Goal: Task Accomplishment & Management: Use online tool/utility

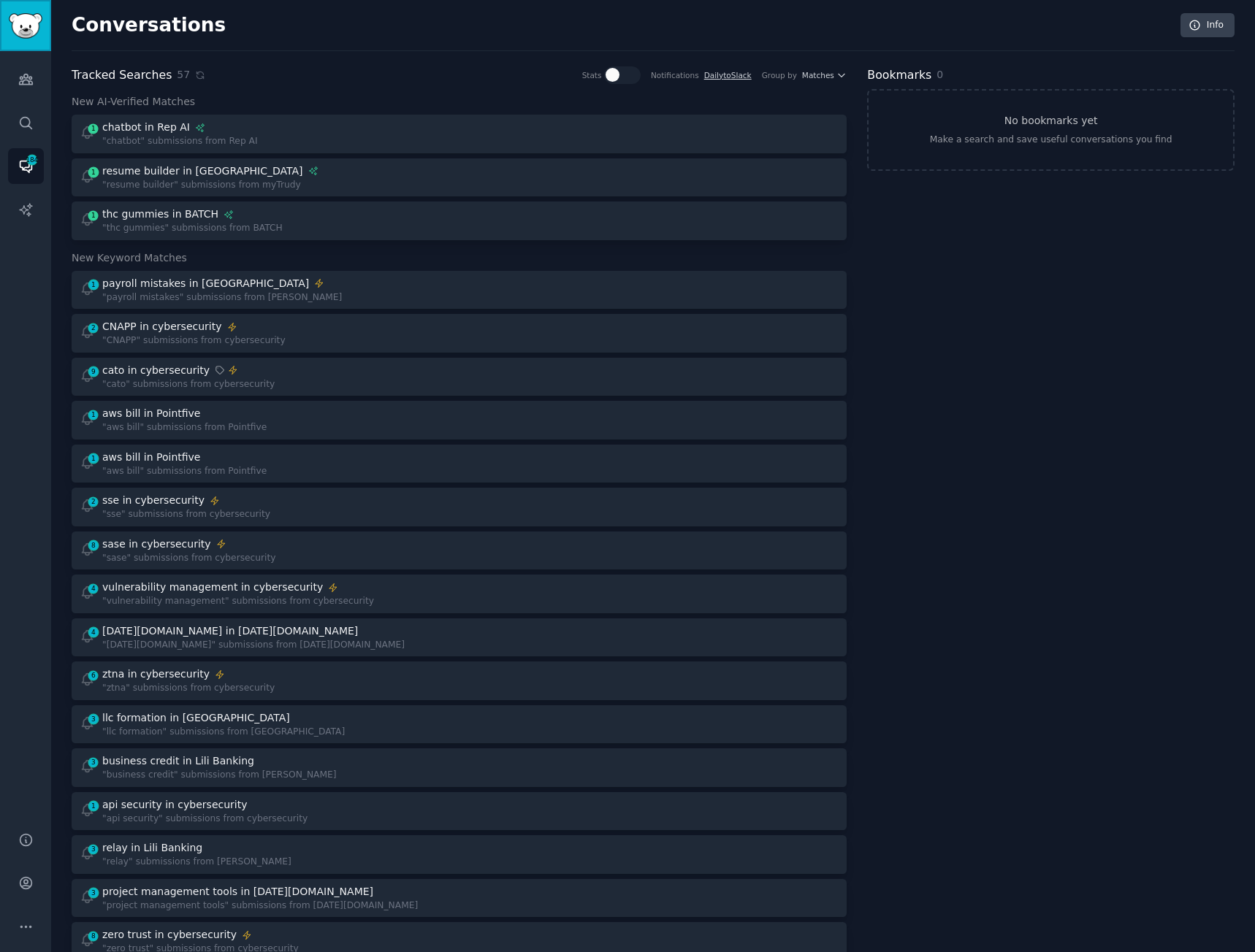
click at [29, 17] on img "Sidebar" at bounding box center [25, 26] width 33 height 25
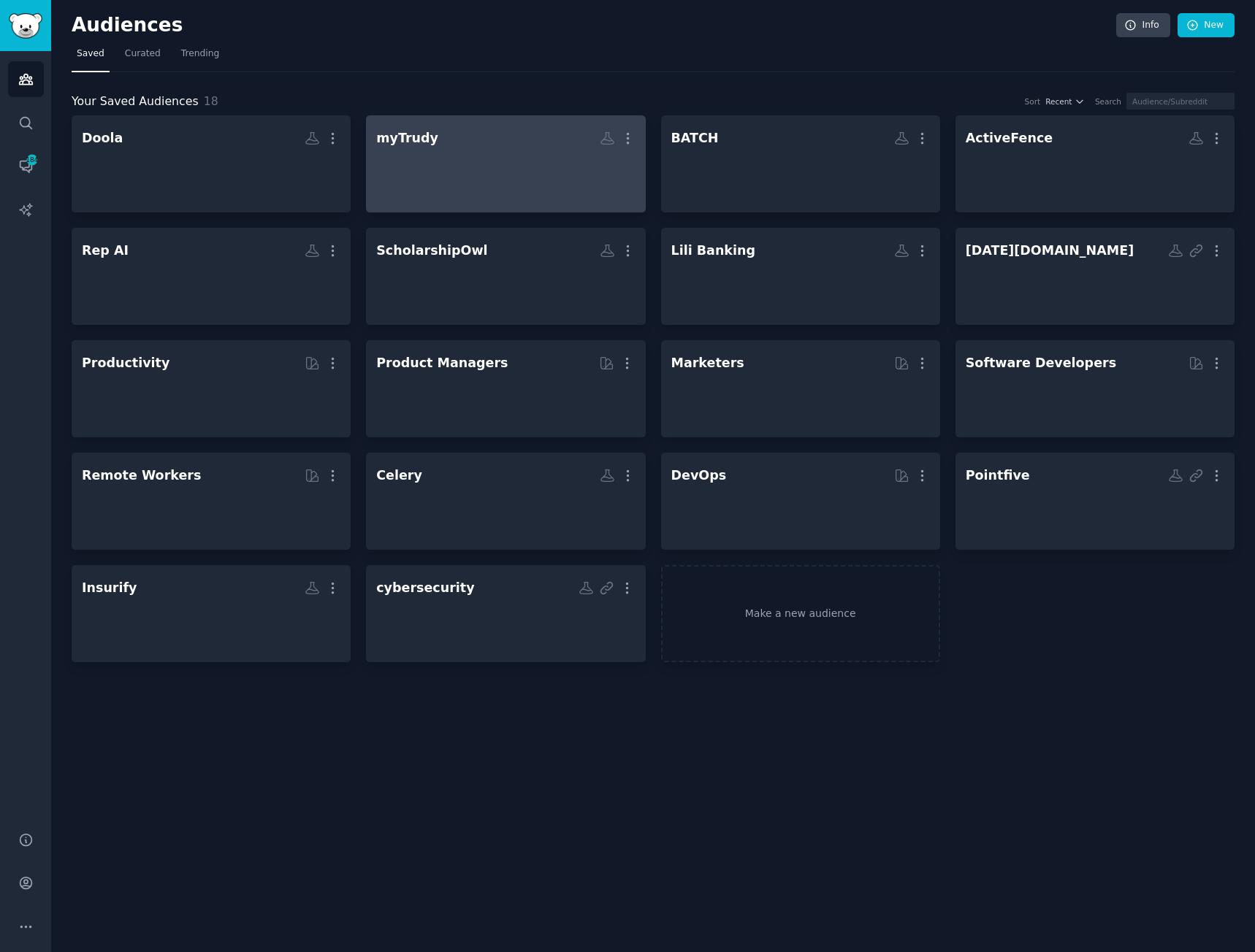
click at [455, 153] on div at bounding box center [505, 176] width 258 height 51
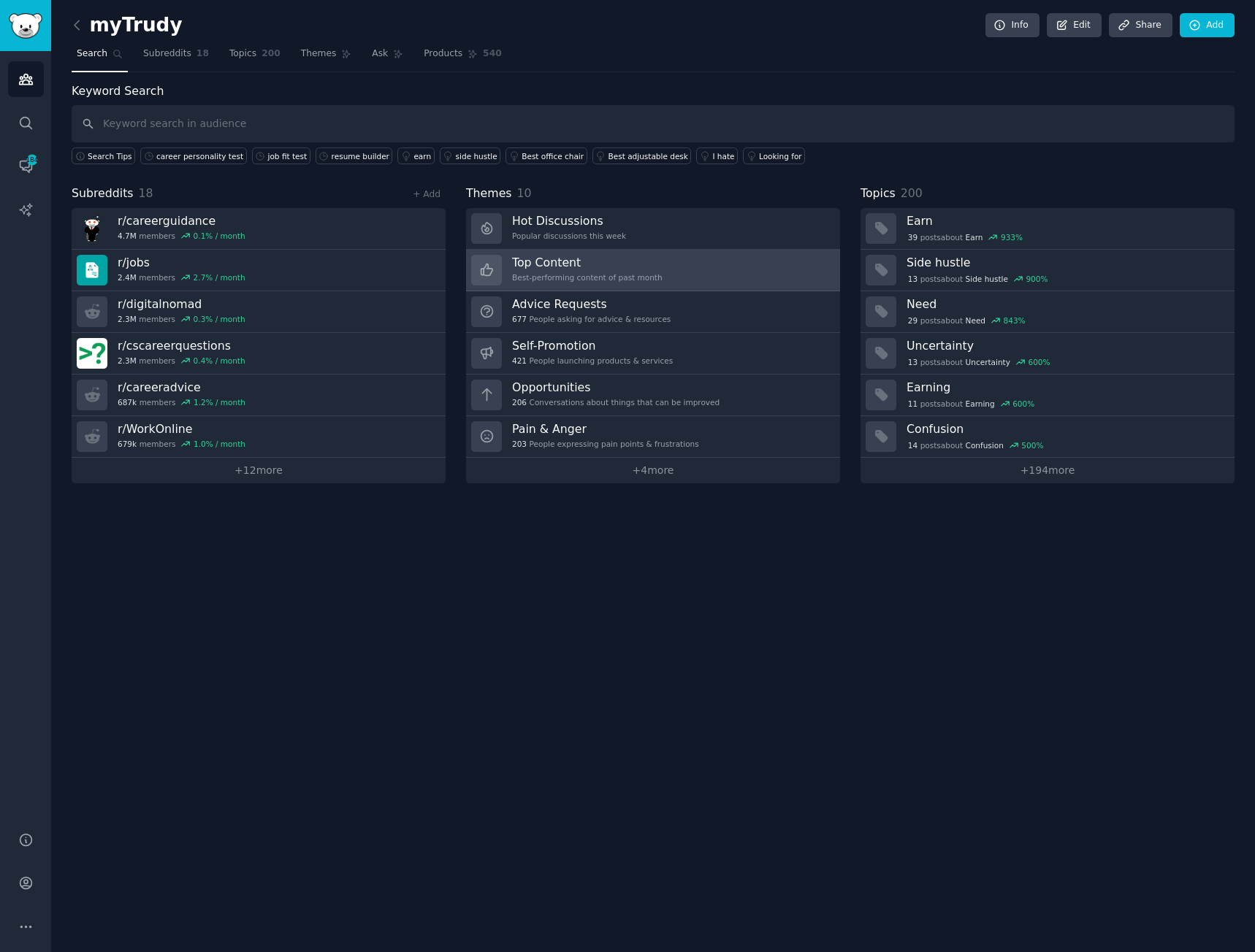
click at [558, 258] on h3 "Top Content" at bounding box center [587, 262] width 150 height 15
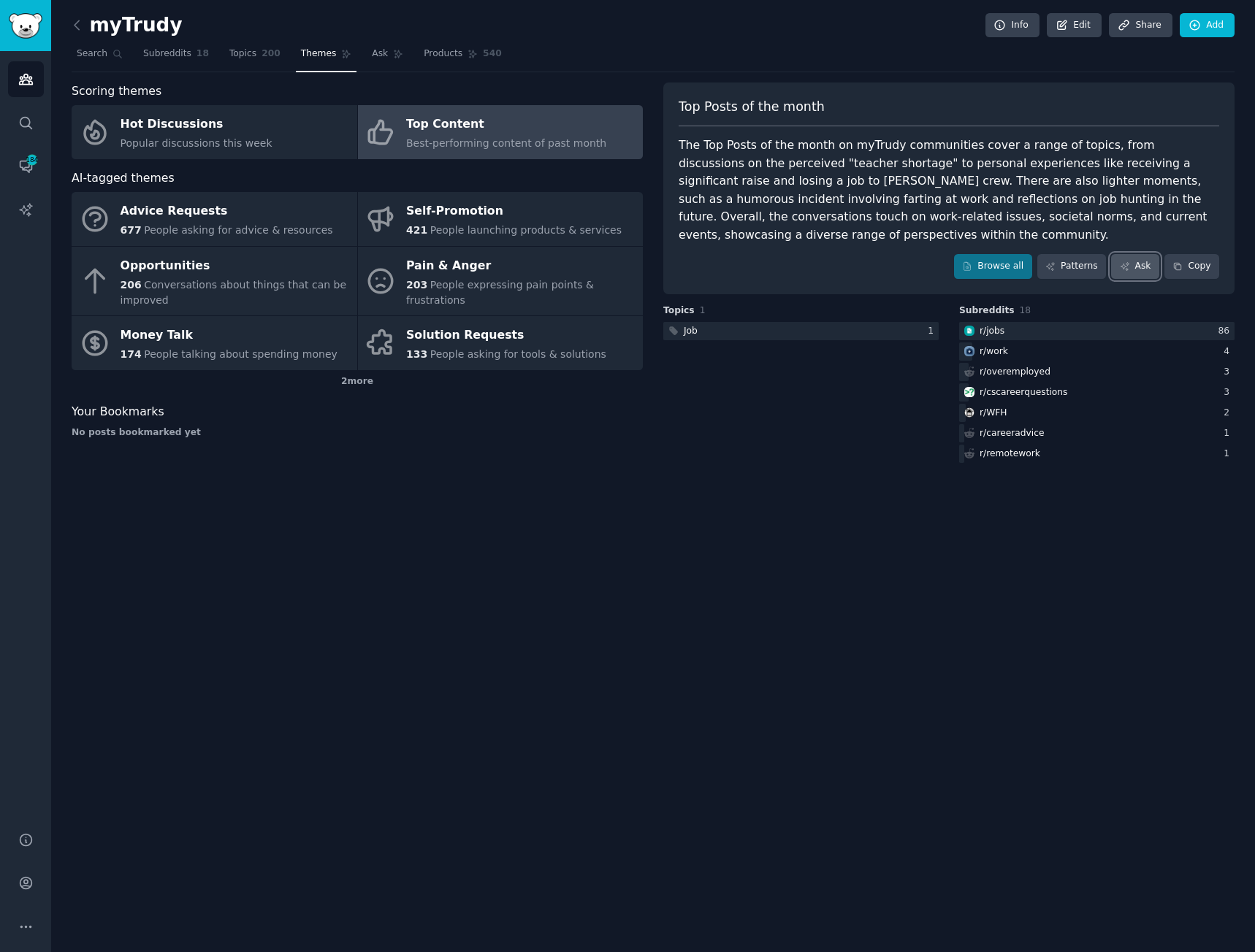
click at [1125, 261] on icon at bounding box center [1125, 266] width 10 height 10
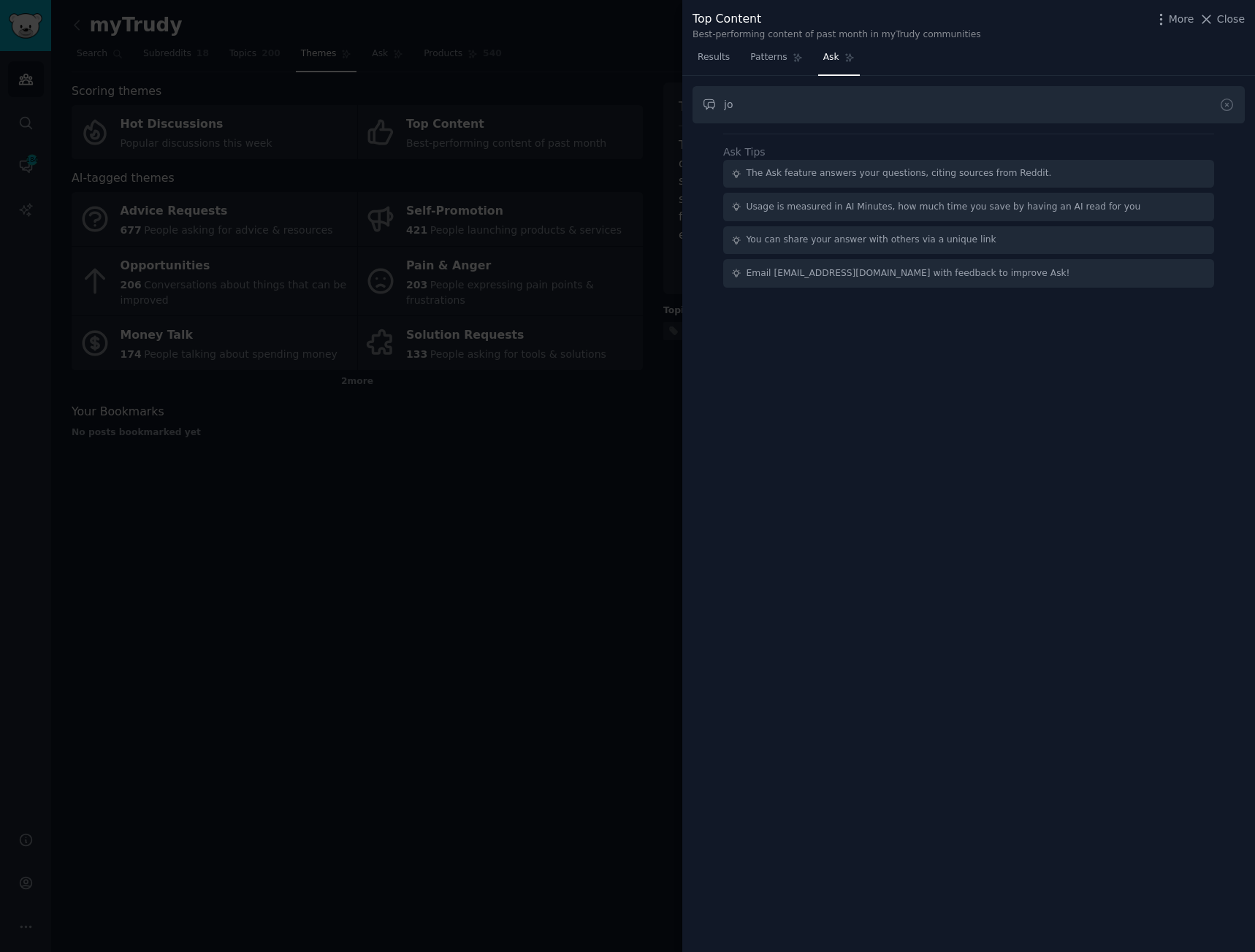
type input "j"
click at [1203, 16] on icon at bounding box center [1206, 19] width 15 height 15
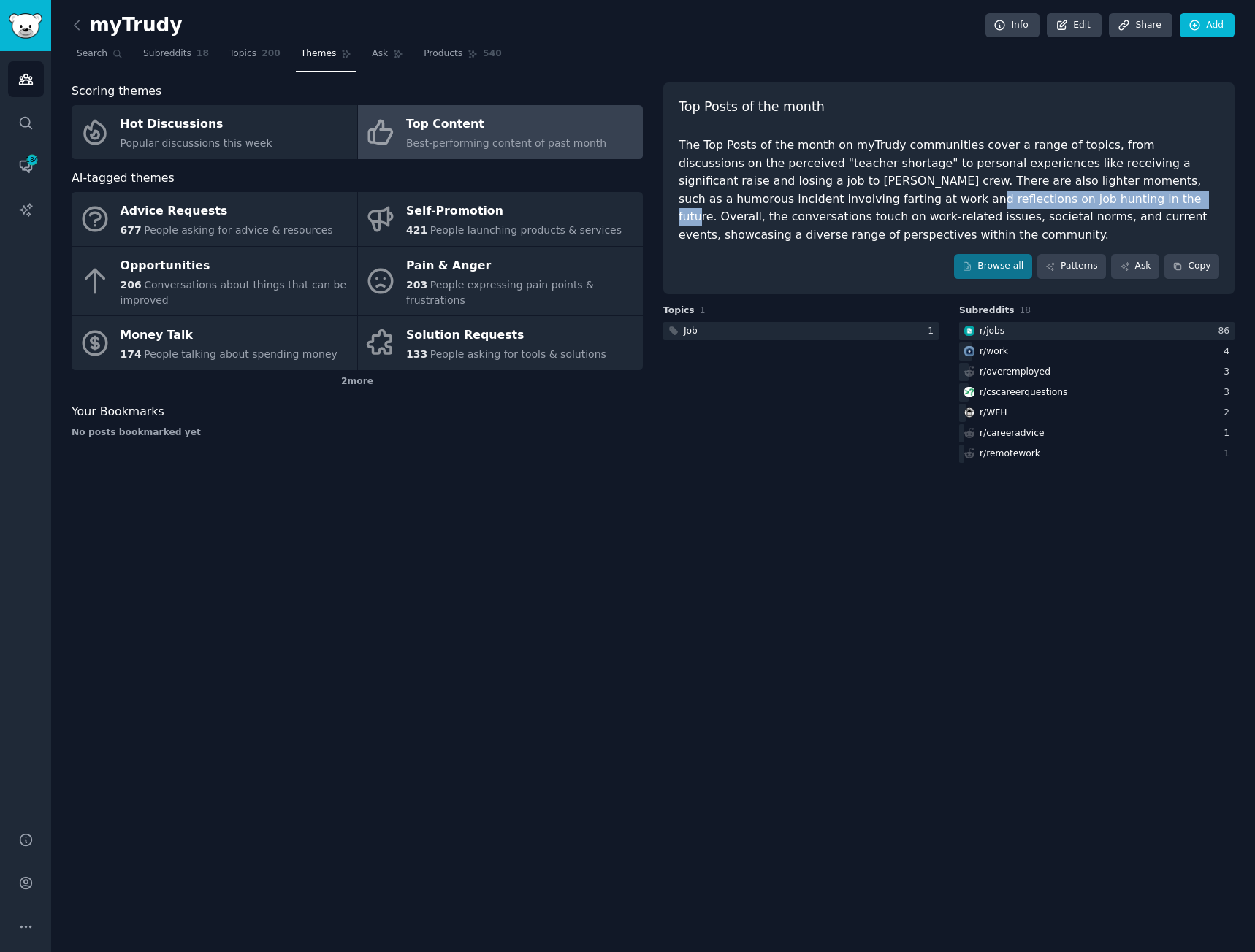
drag, startPoint x: 701, startPoint y: 200, endPoint x: 897, endPoint y: 199, distance: 196.0
click at [897, 199] on div "The Top Posts of the month on myTrudy communities cover a range of topics, from…" at bounding box center [949, 190] width 540 height 107
copy div "reflections on job hunting in the future"
click at [1083, 254] on link "Patterns" at bounding box center [1071, 266] width 68 height 25
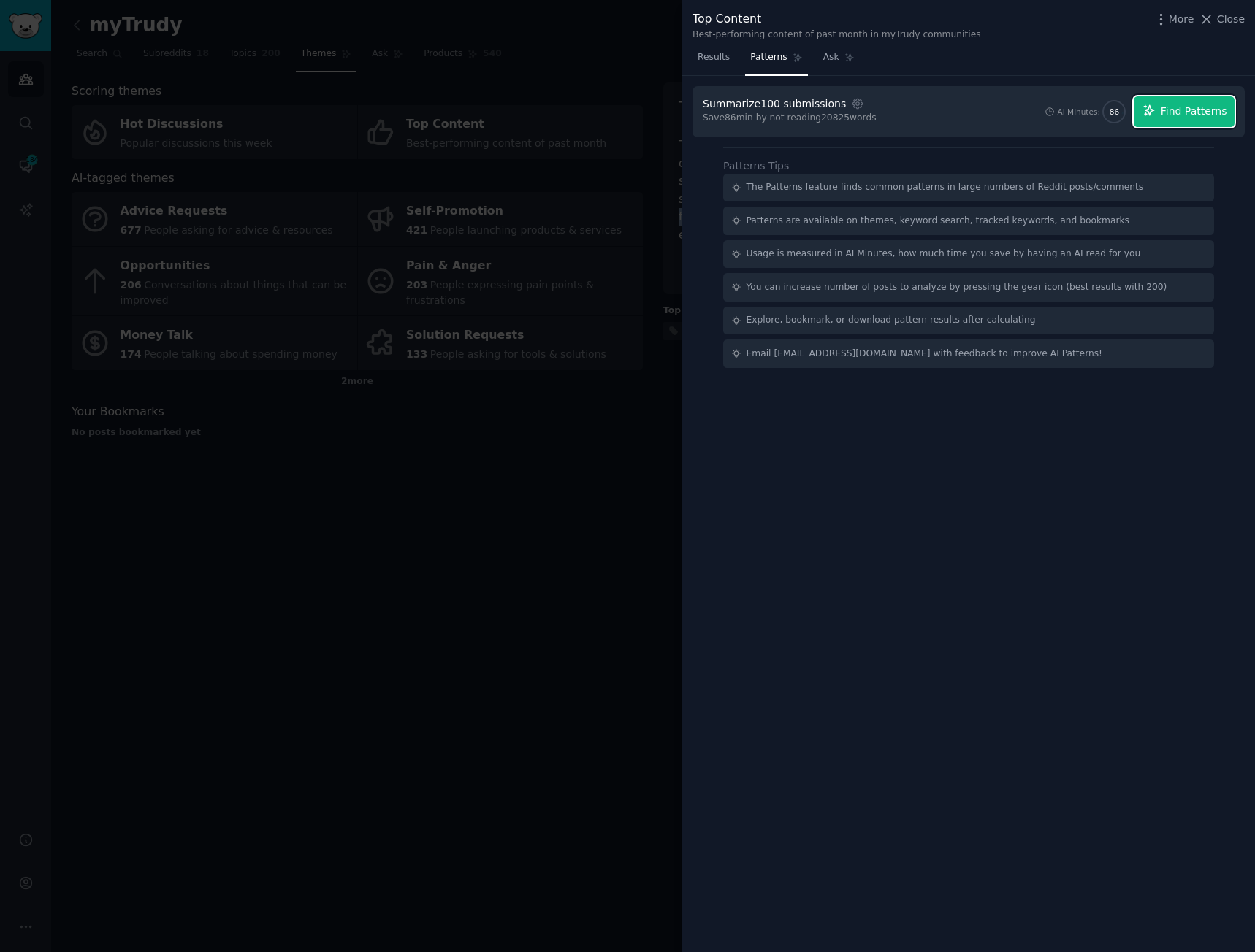
click at [1199, 119] on button "Find Patterns" at bounding box center [1183, 111] width 101 height 31
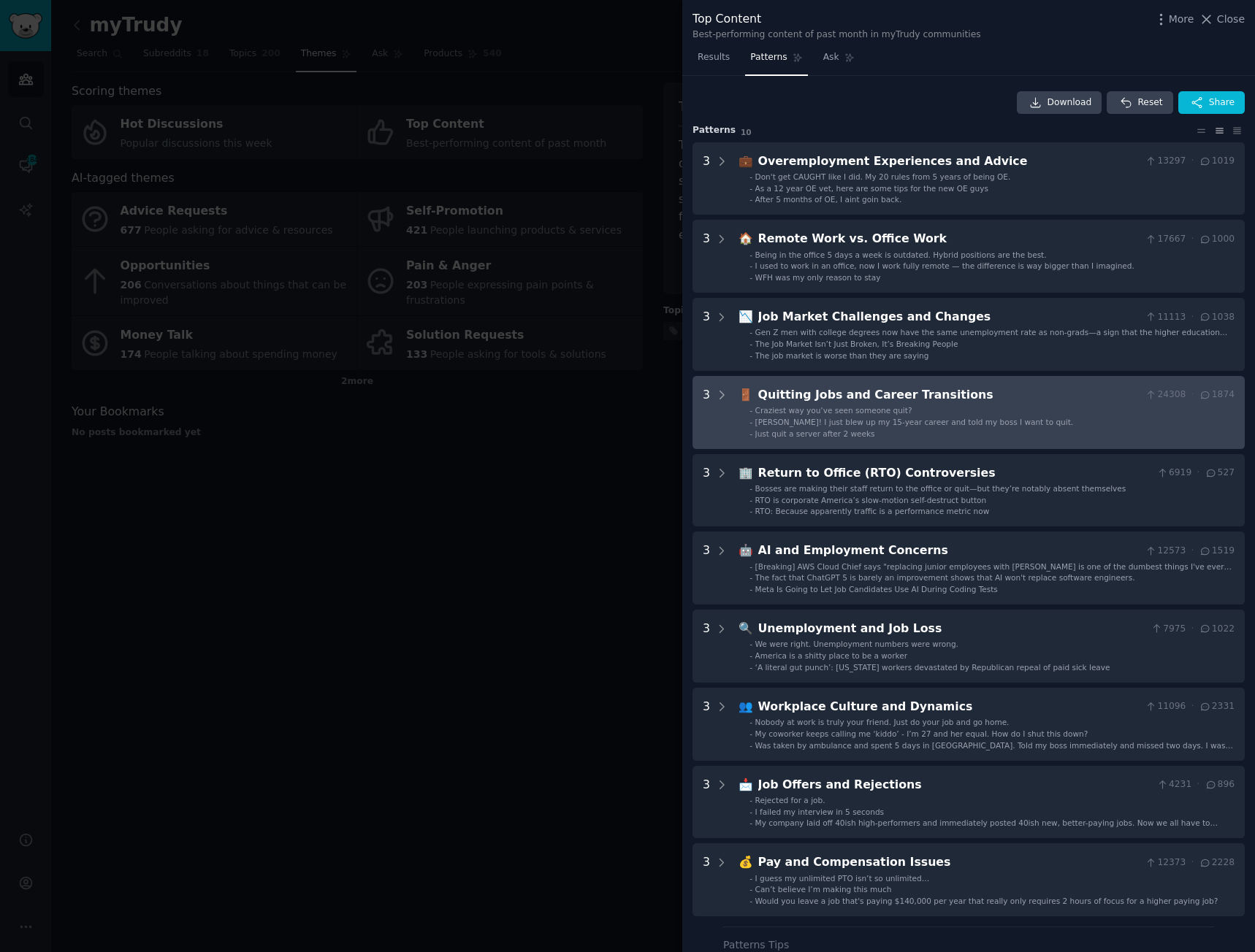
click at [881, 398] on div "Quitting Jobs and Career Transitions" at bounding box center [949, 395] width 382 height 18
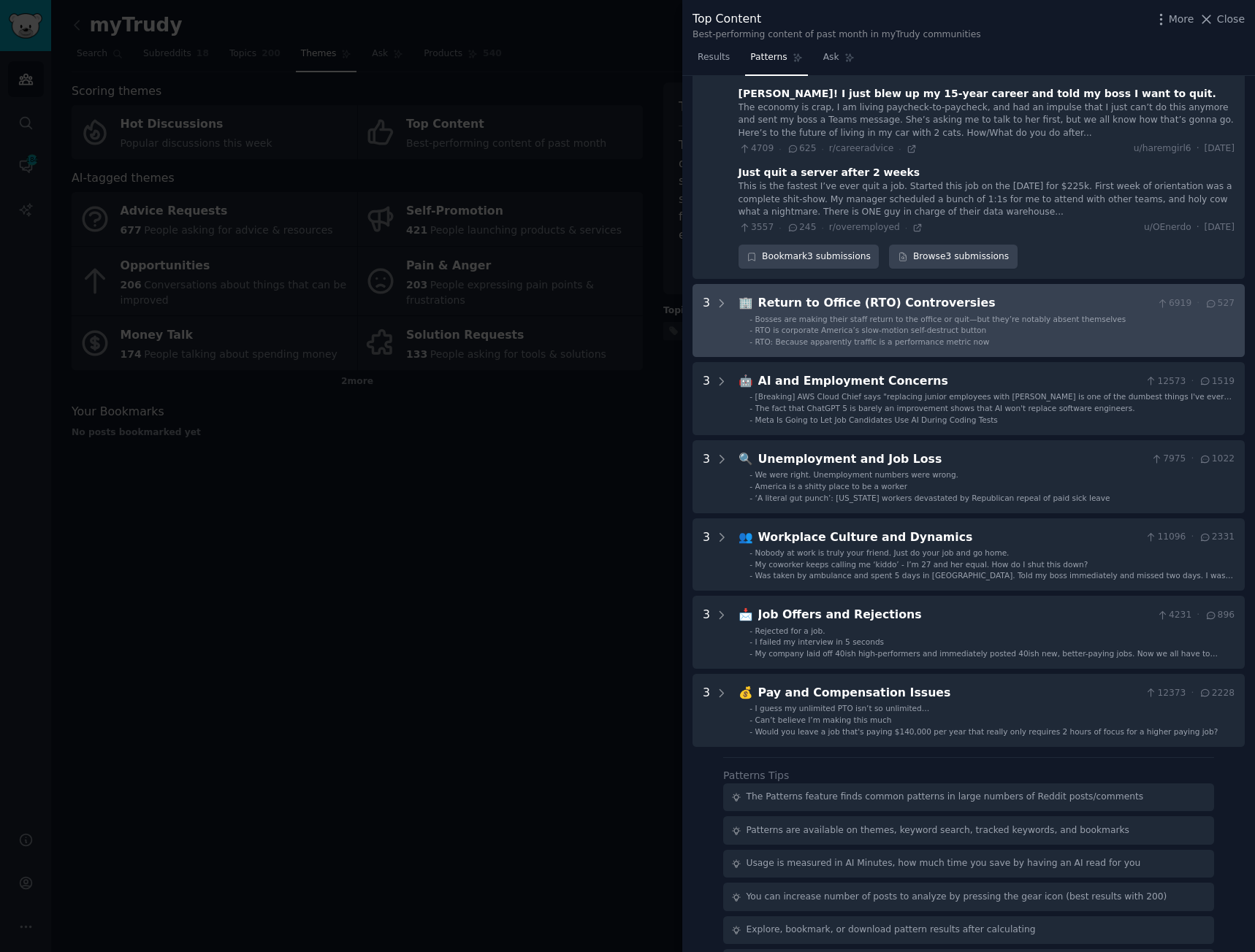
scroll to position [446, 0]
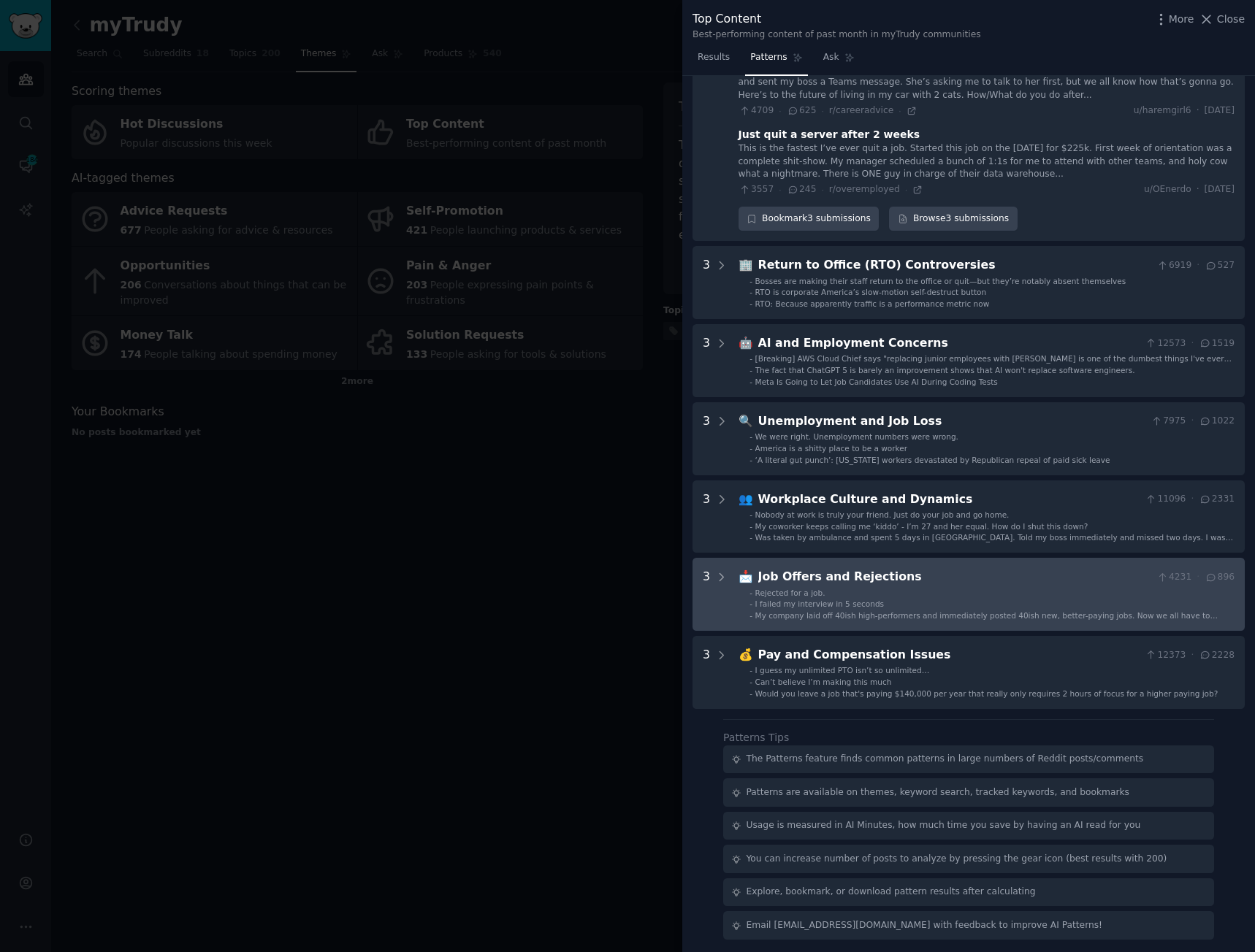
click at [837, 572] on div "Job Offers and Rejections" at bounding box center [955, 577] width 393 height 18
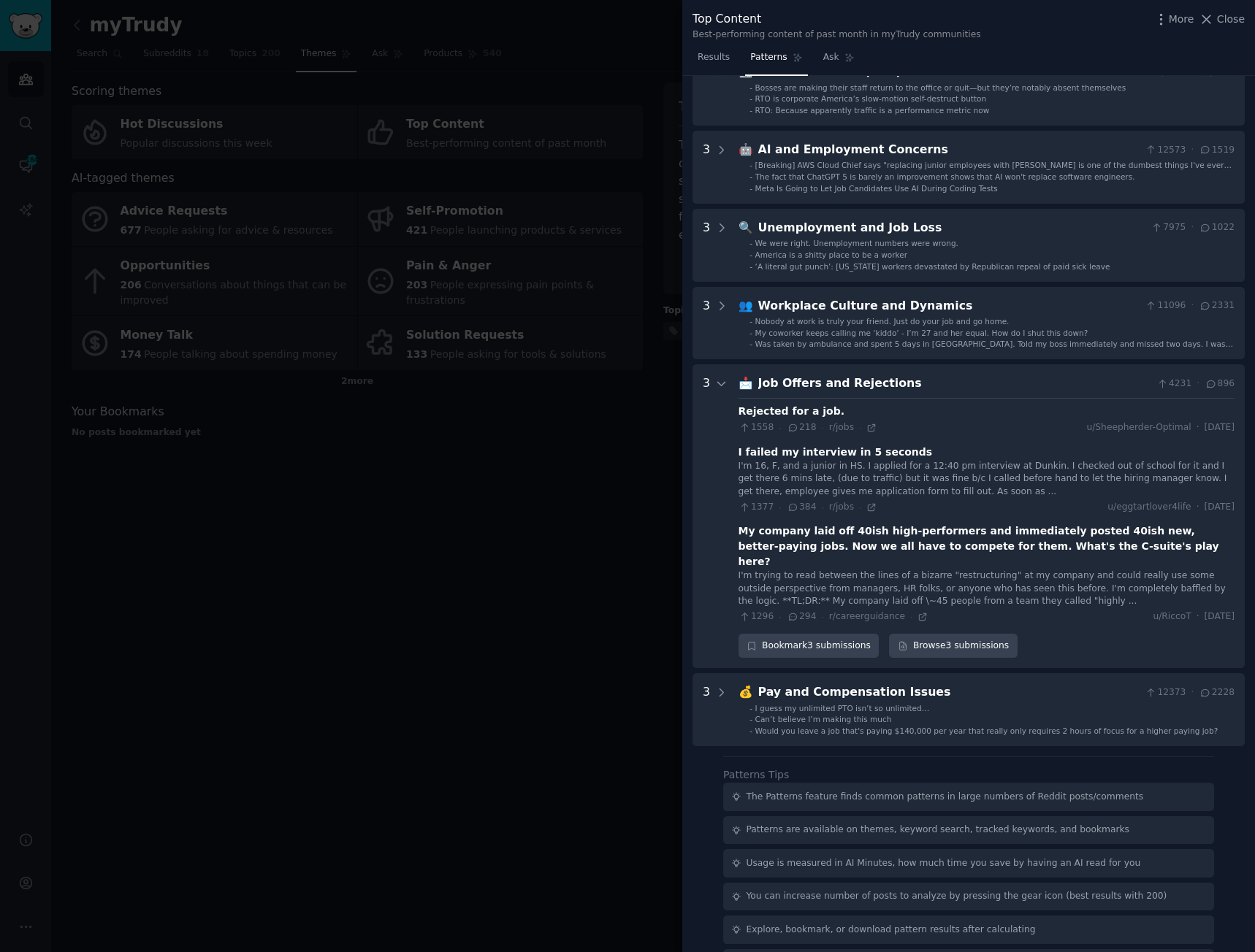
scroll to position [664, 0]
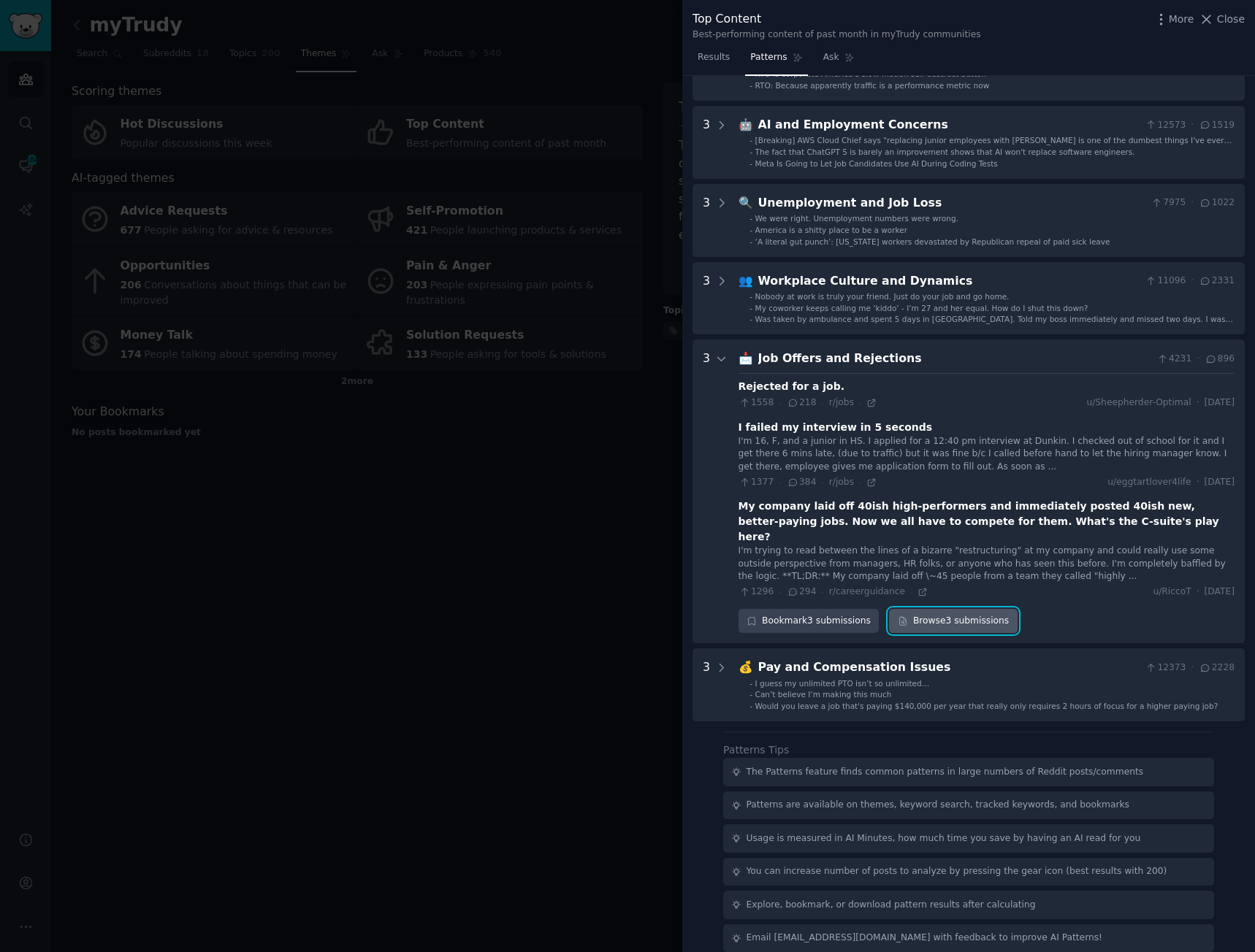
click at [908, 609] on link "Browse 3 submissions" at bounding box center [952, 621] width 128 height 25
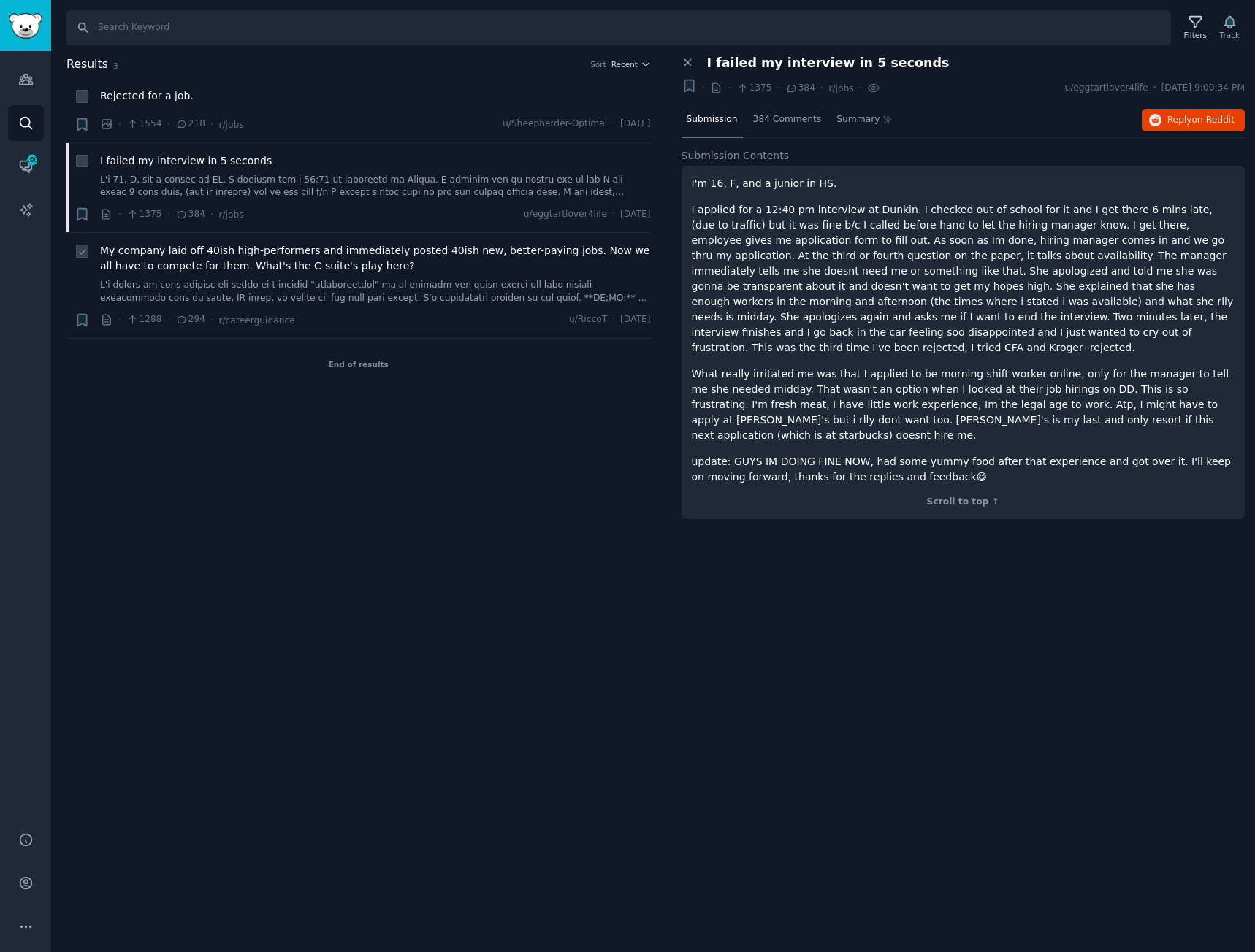
click at [468, 293] on link at bounding box center [375, 292] width 551 height 25
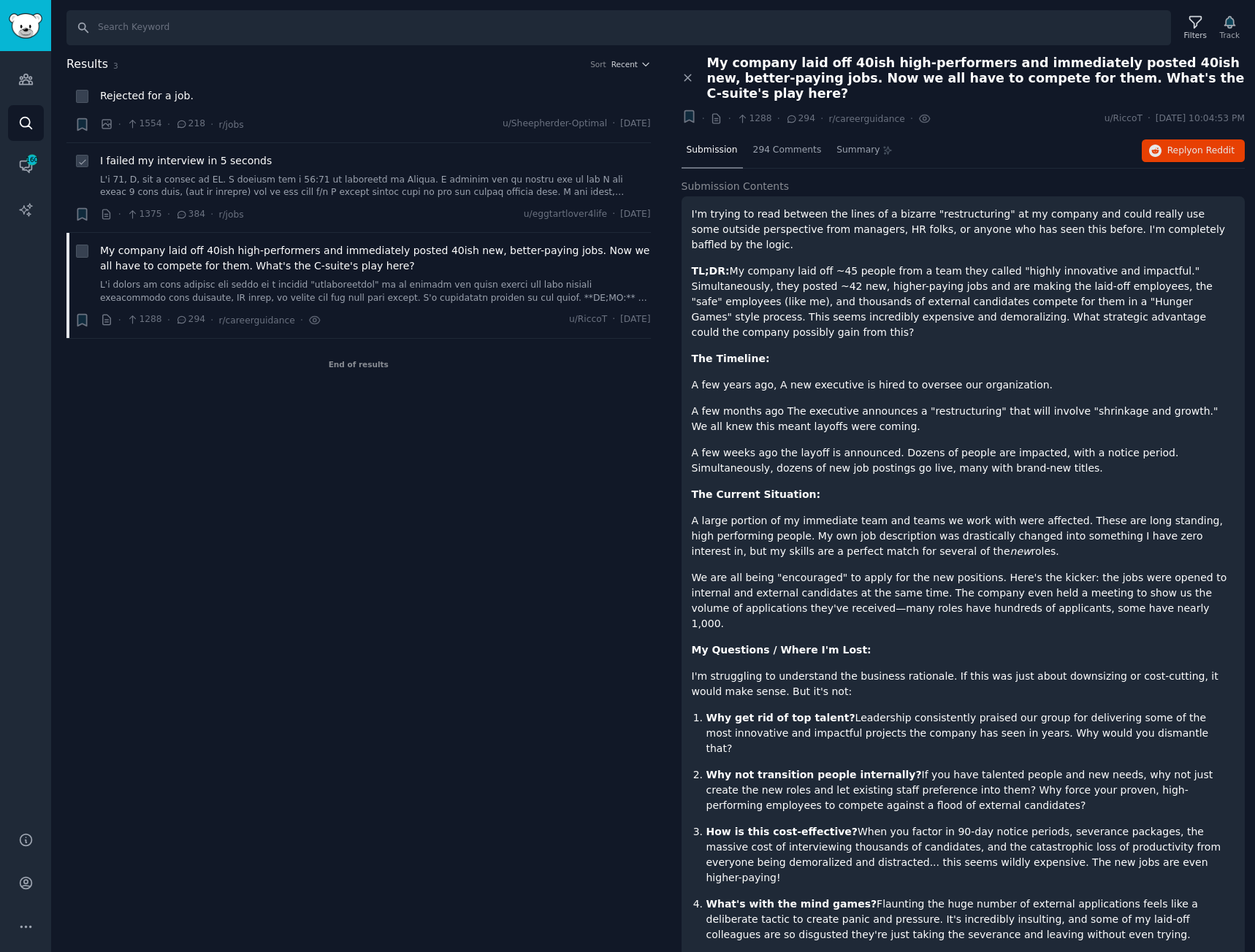
click at [383, 183] on link at bounding box center [375, 187] width 551 height 25
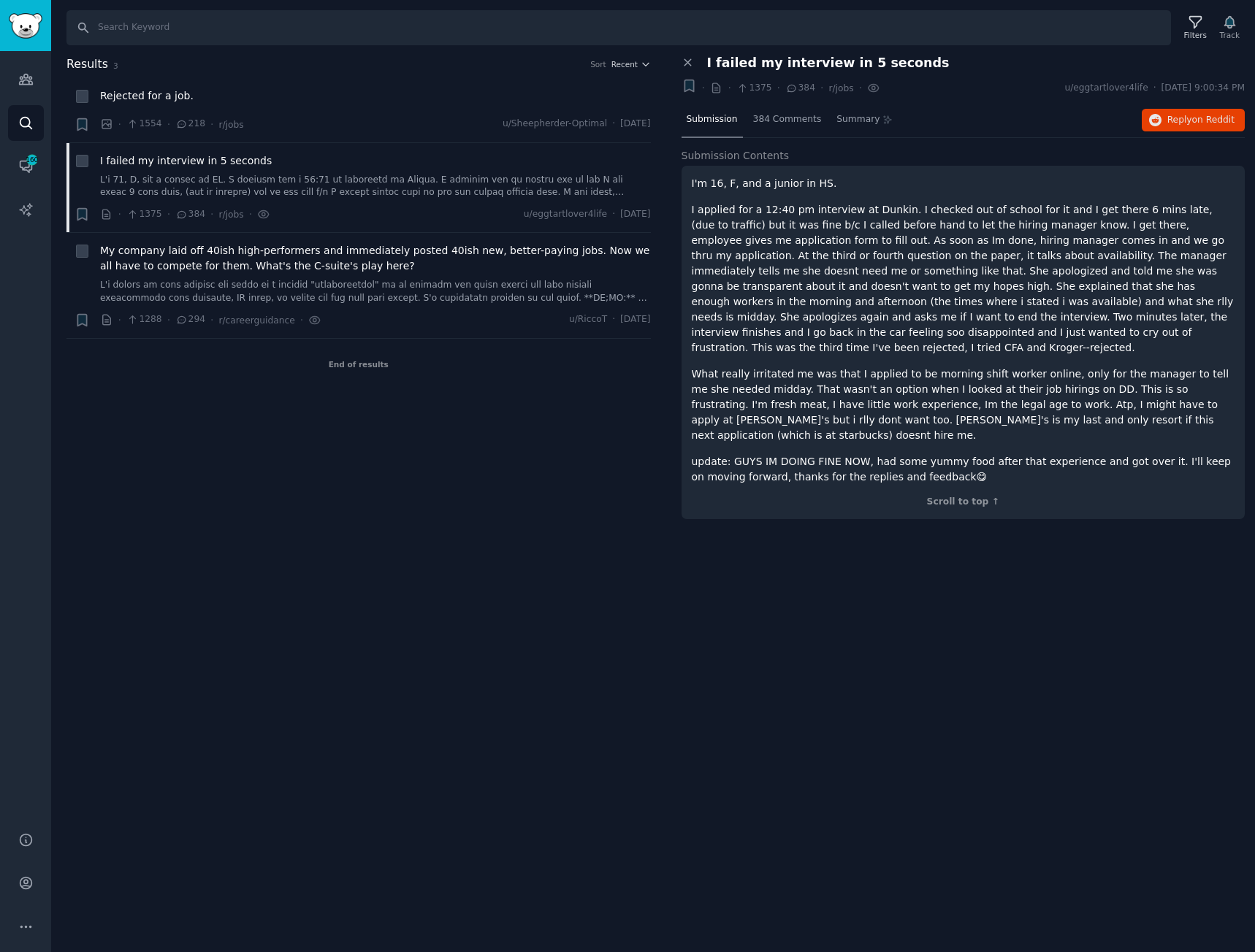
click at [690, 184] on div "I'm 16, F, and a junior in HS. What really irritated me was that I applied to b…" at bounding box center [963, 342] width 564 height 354
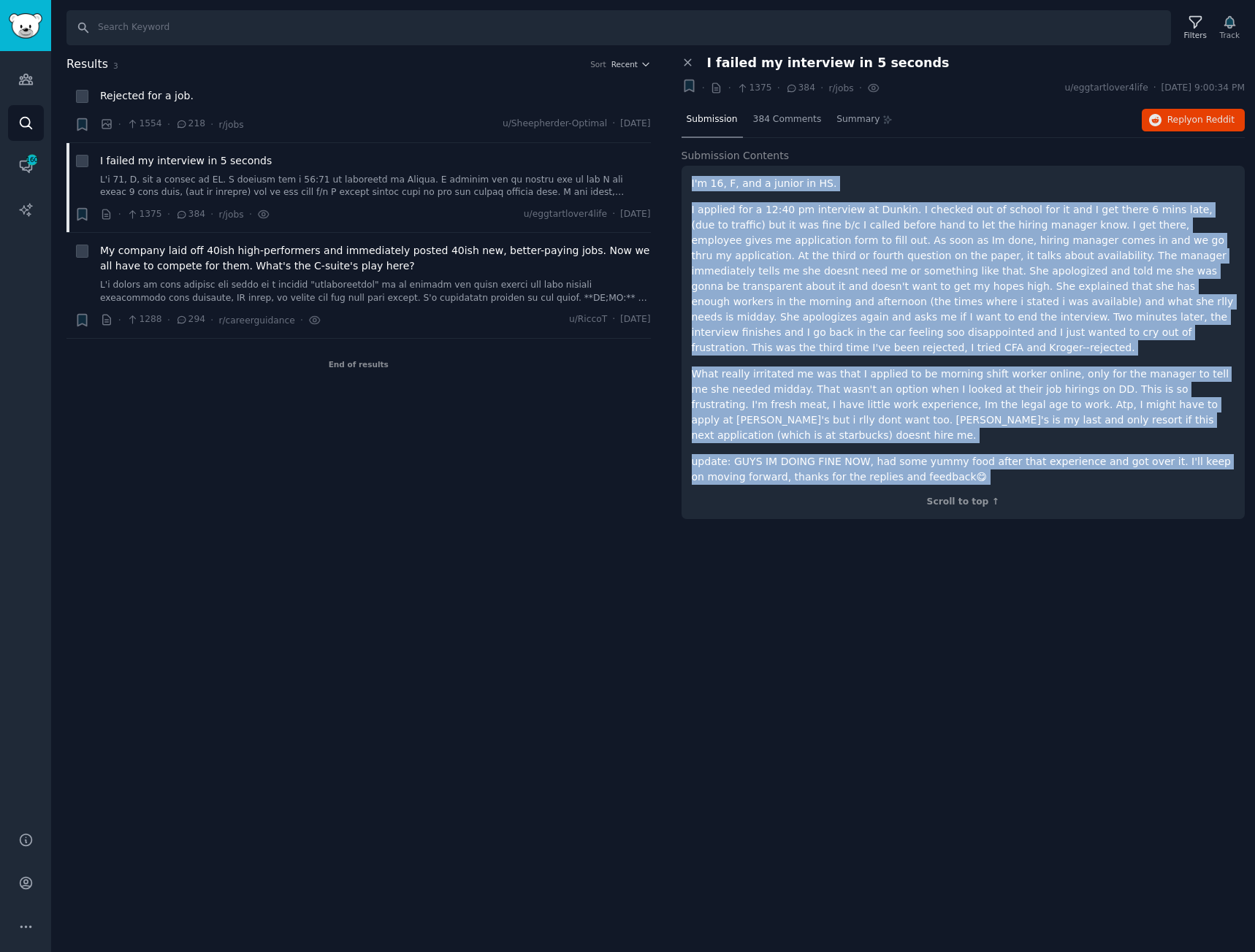
drag, startPoint x: 690, startPoint y: 184, endPoint x: 929, endPoint y: 446, distance: 354.6
click at [929, 446] on div "I'm 16, F, and a junior in HS. What really irritated me was that I applied to b…" at bounding box center [963, 342] width 564 height 354
copy div "I'm 16, F, and a junior in HS. I applied for a 12:40 pm interview at Dunkin. I …"
click at [1187, 115] on span "Reply on Reddit" at bounding box center [1201, 120] width 68 height 14
click at [208, 254] on span "My company laid off 40ish high-performers and immediately posted 40ish new, bet…" at bounding box center [375, 258] width 551 height 31
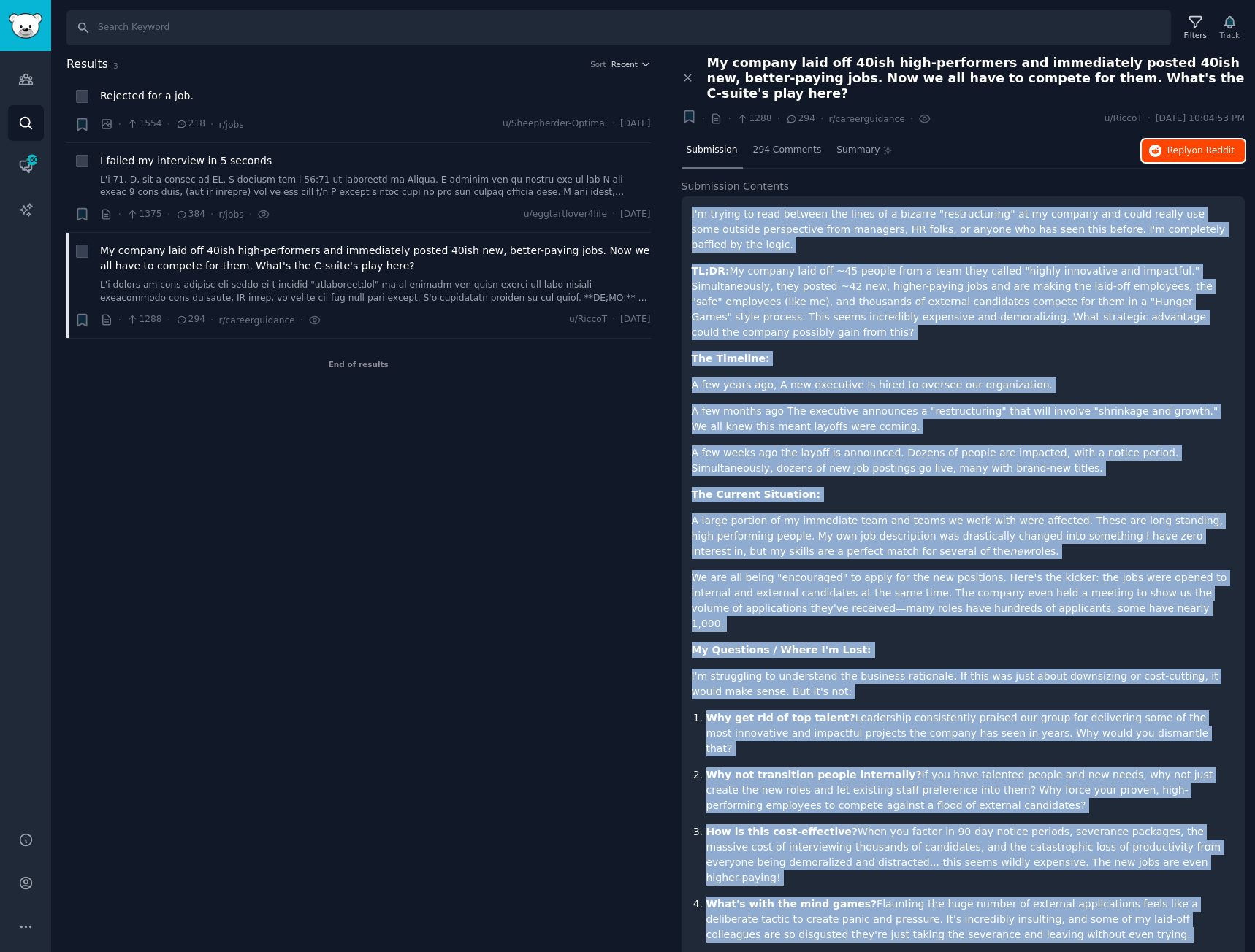
click at [1180, 145] on span "Reply on Reddit" at bounding box center [1201, 151] width 68 height 14
click at [26, 86] on icon "Sidebar" at bounding box center [25, 79] width 15 height 15
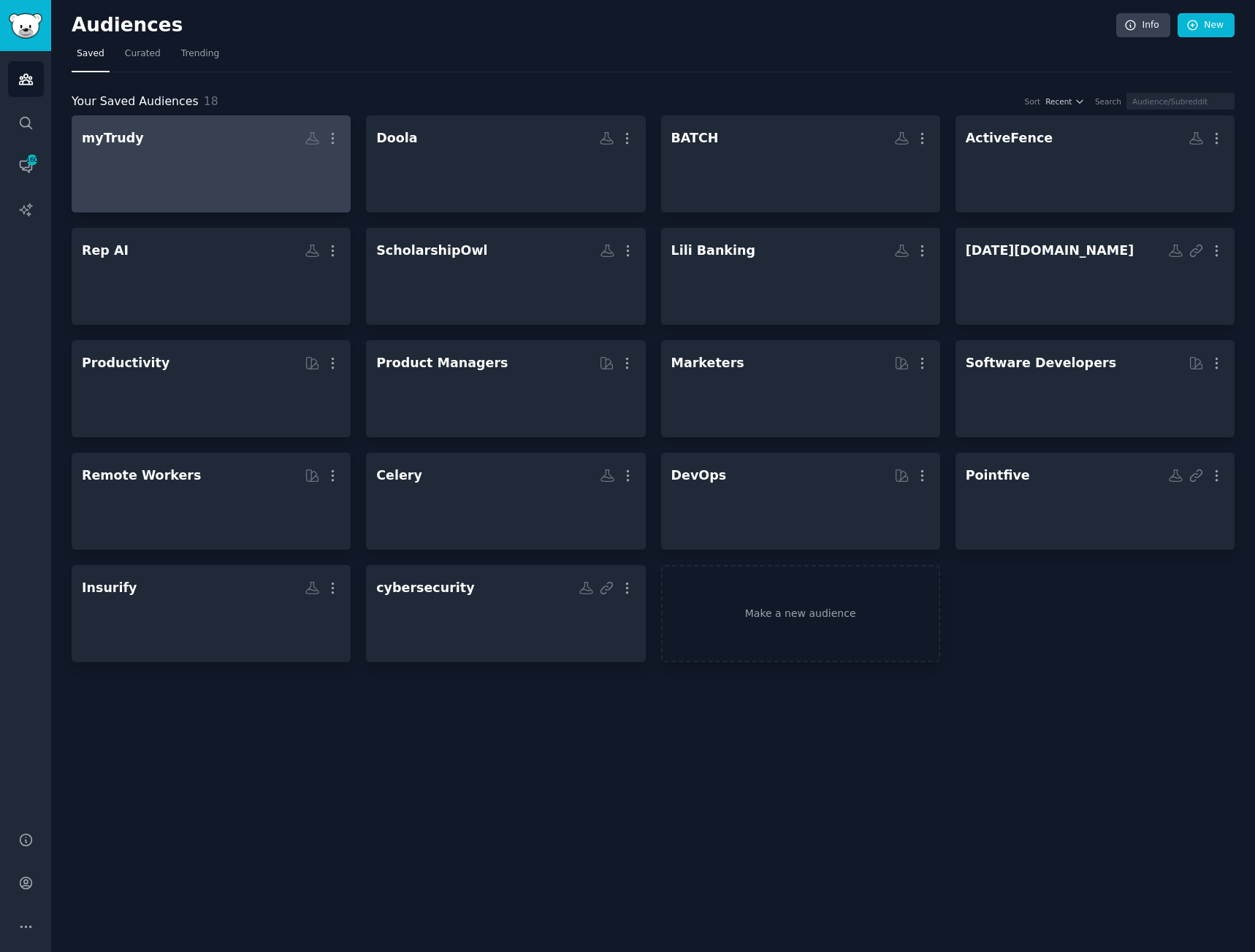
click at [221, 185] on div at bounding box center [211, 176] width 258 height 51
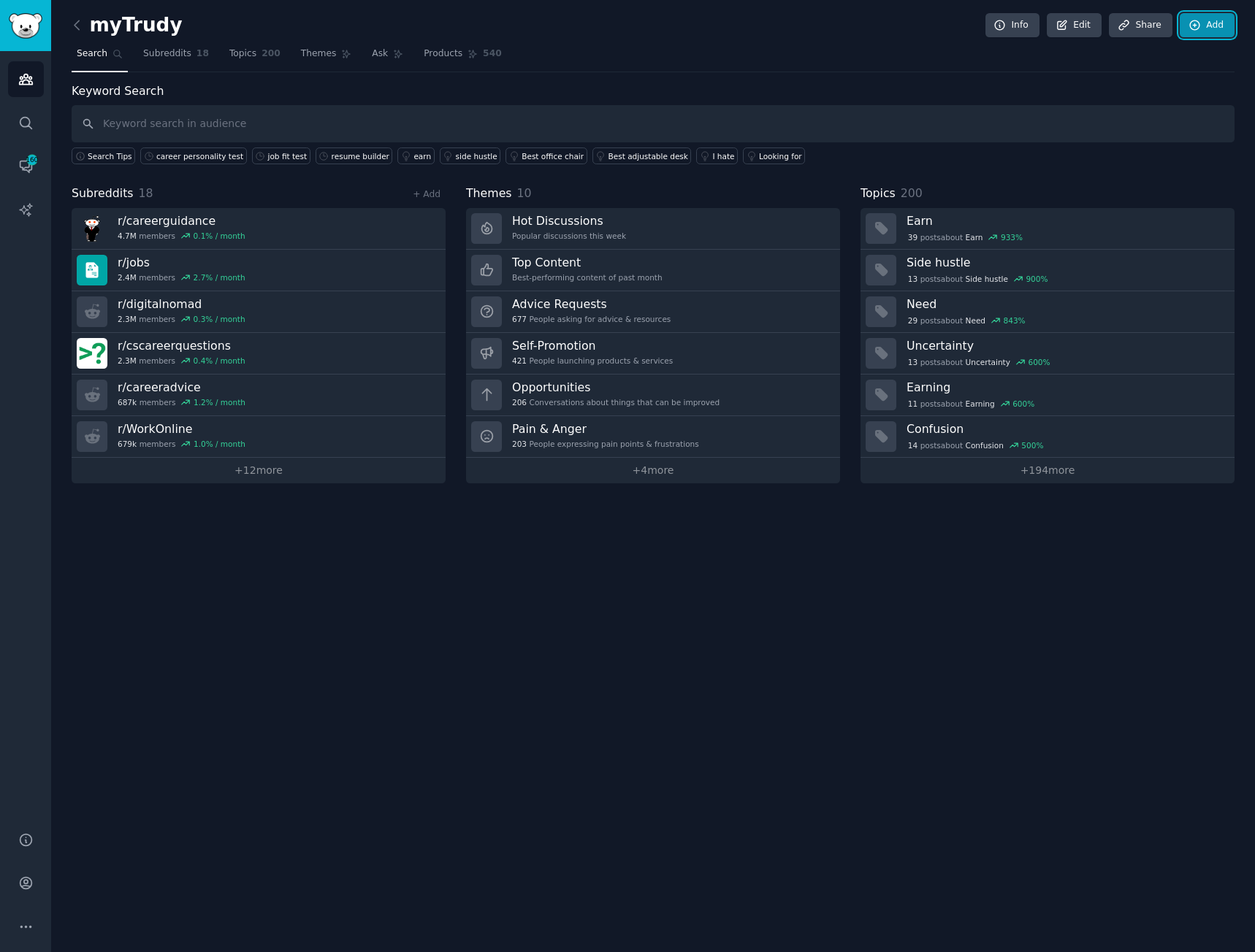
click at [1222, 24] on link "Add" at bounding box center [1207, 25] width 55 height 25
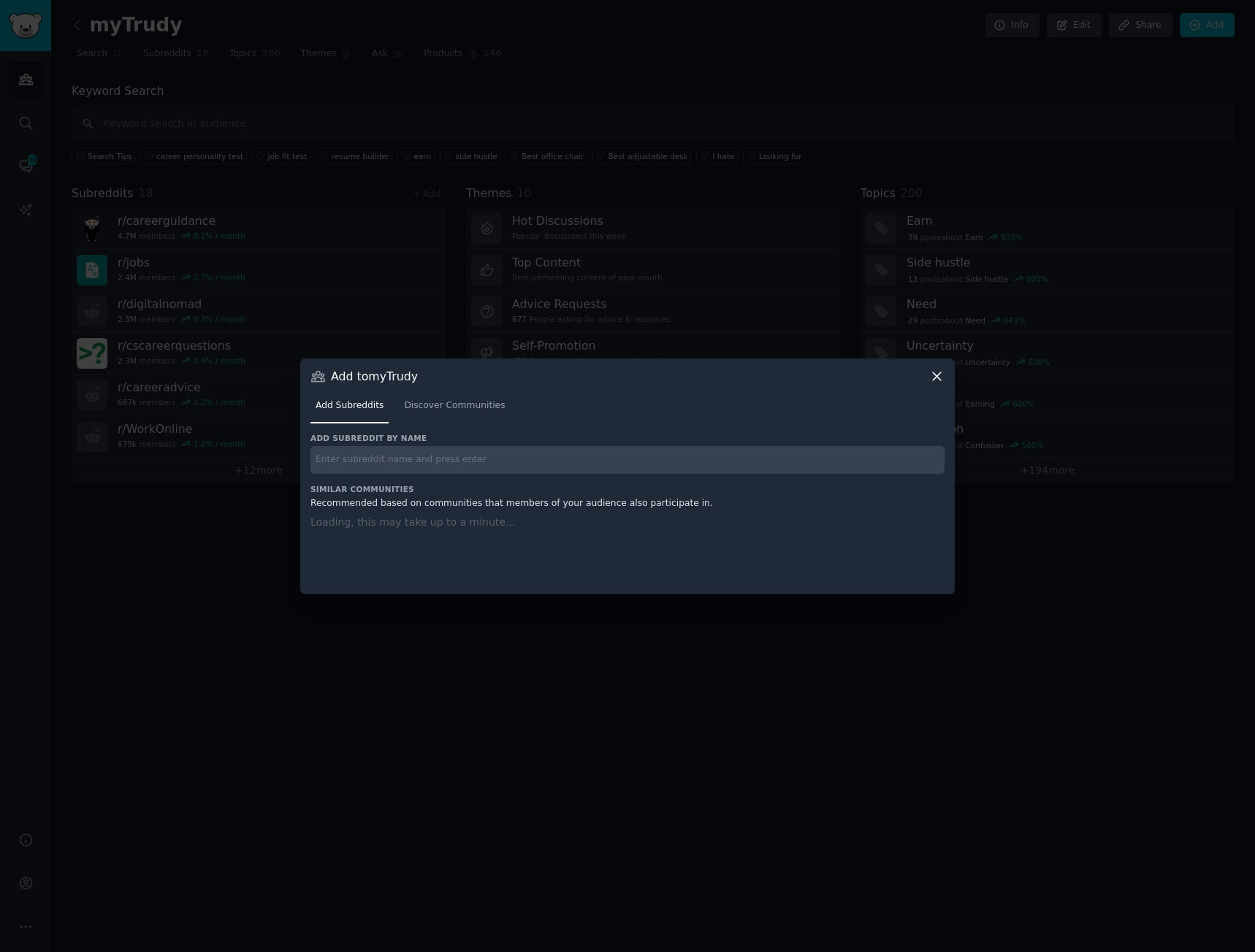
click at [416, 457] on input "text" at bounding box center [628, 460] width 634 height 29
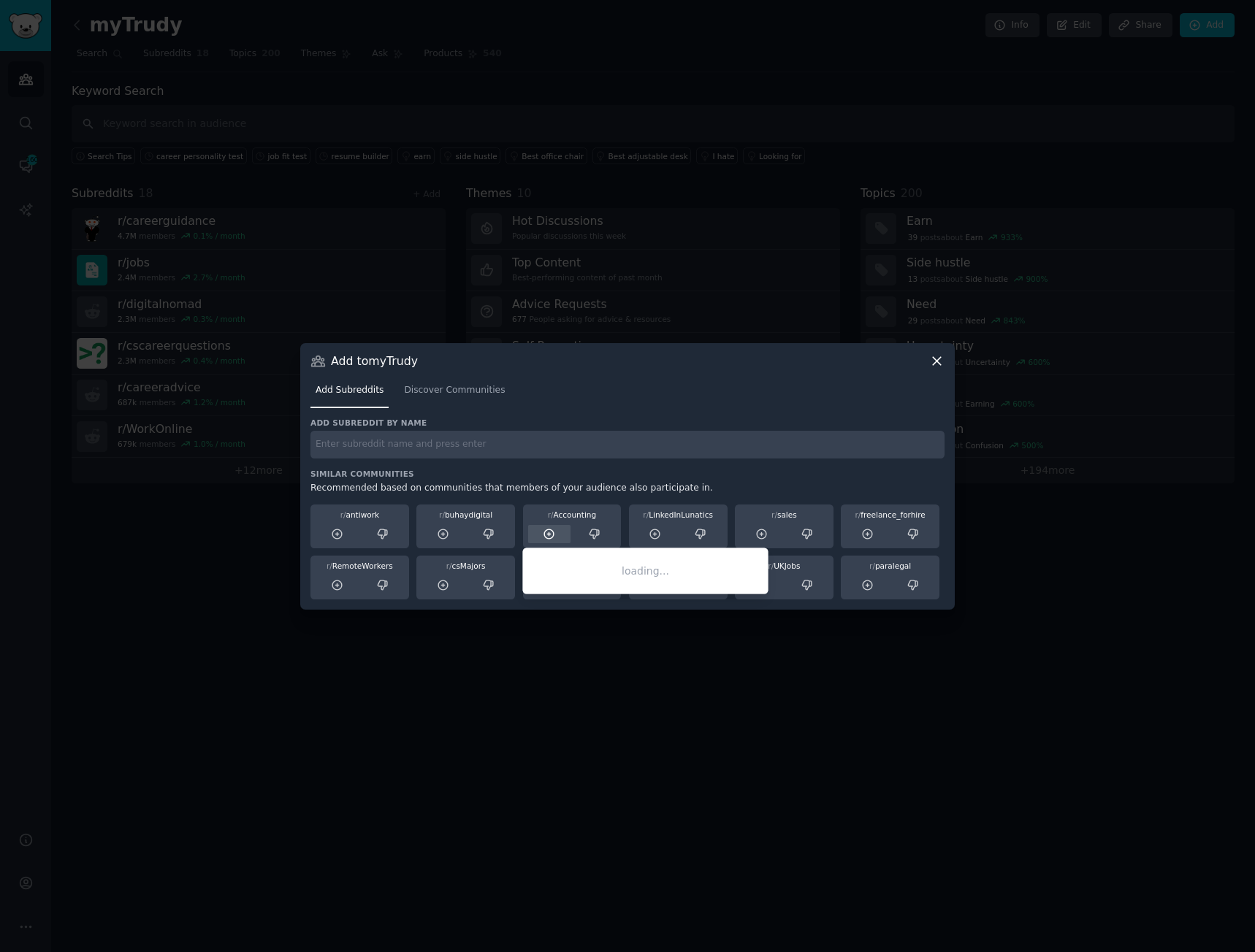
click at [544, 536] on icon at bounding box center [549, 534] width 14 height 14
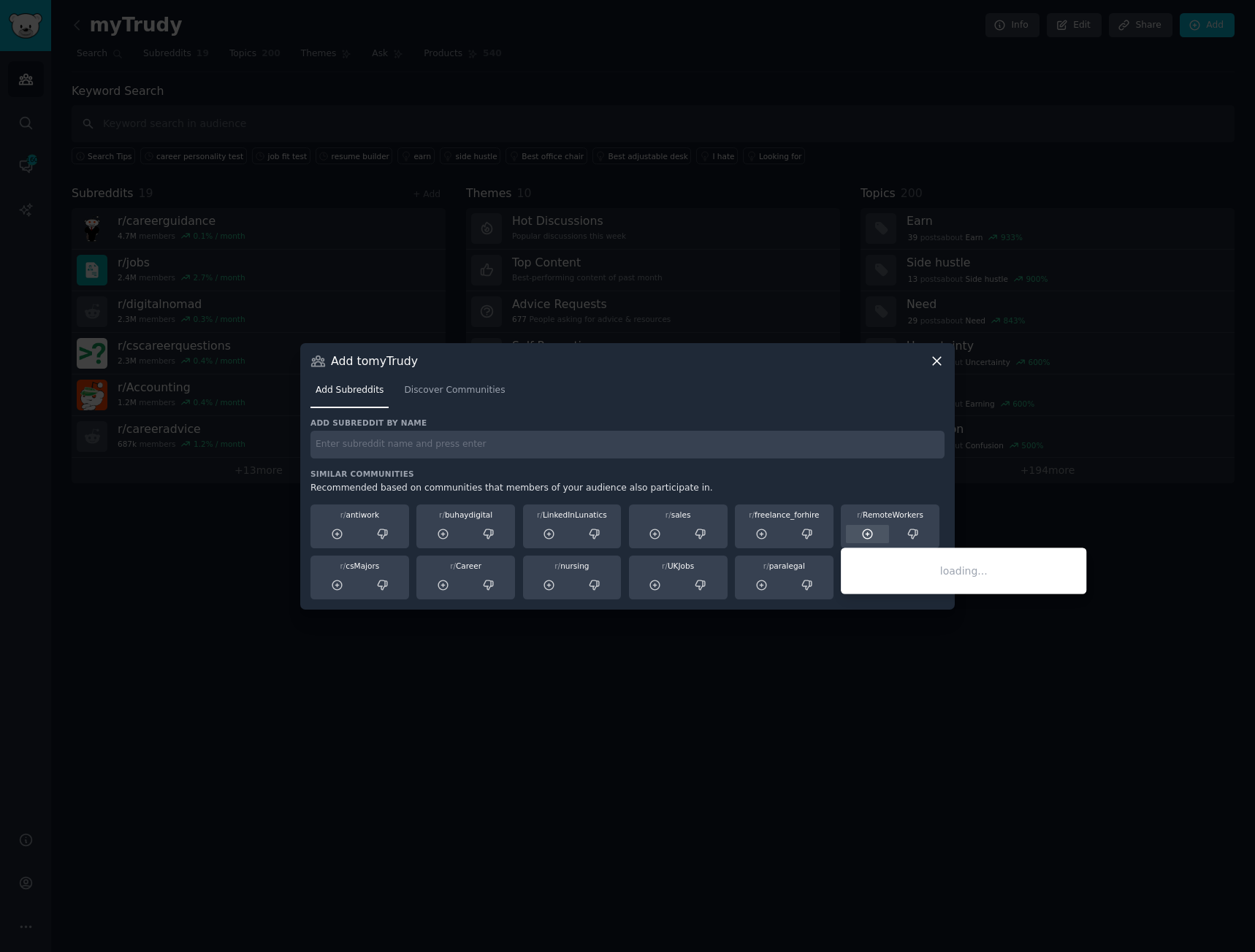
click at [862, 536] on icon at bounding box center [867, 534] width 14 height 14
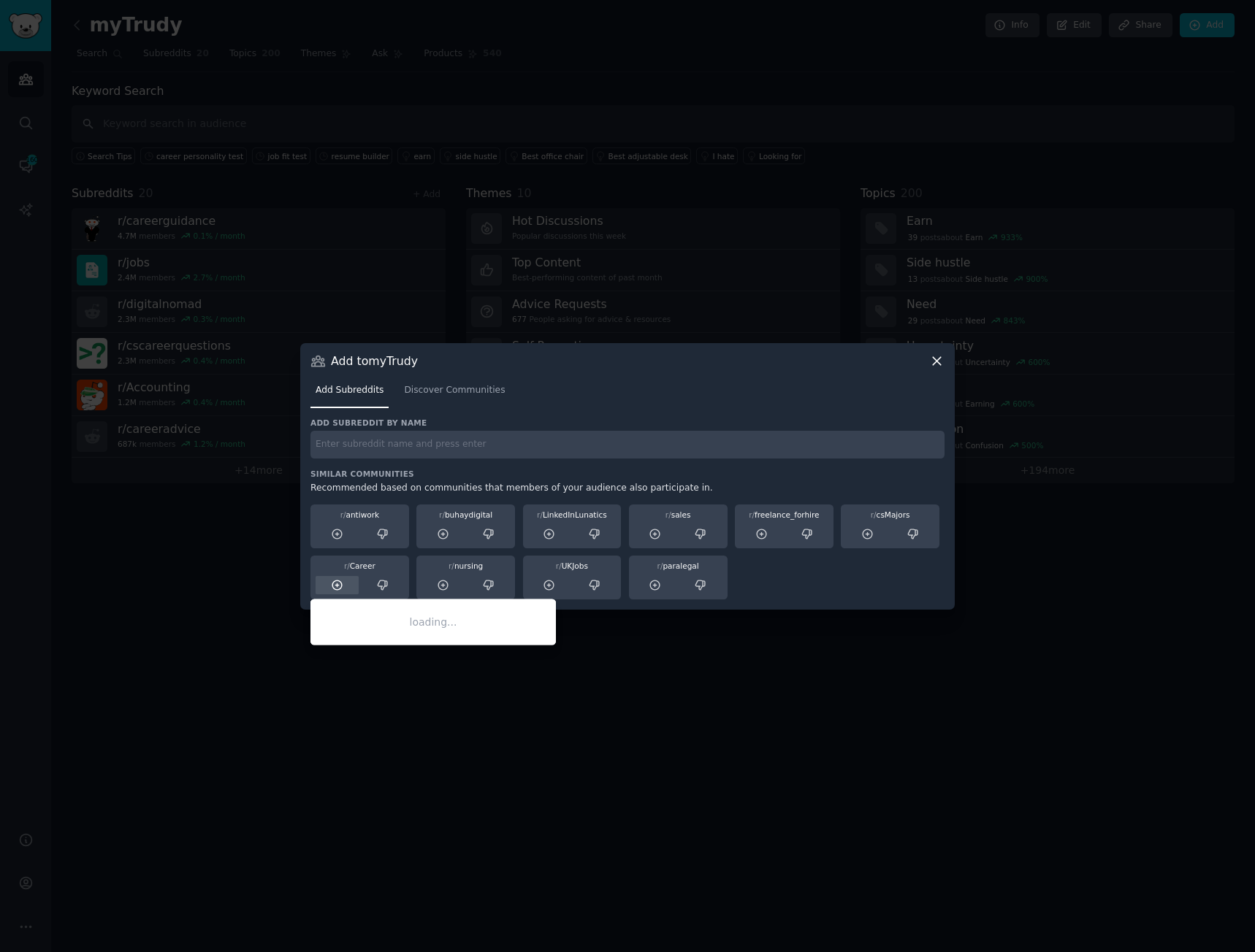
click at [340, 583] on icon at bounding box center [337, 586] width 14 height 14
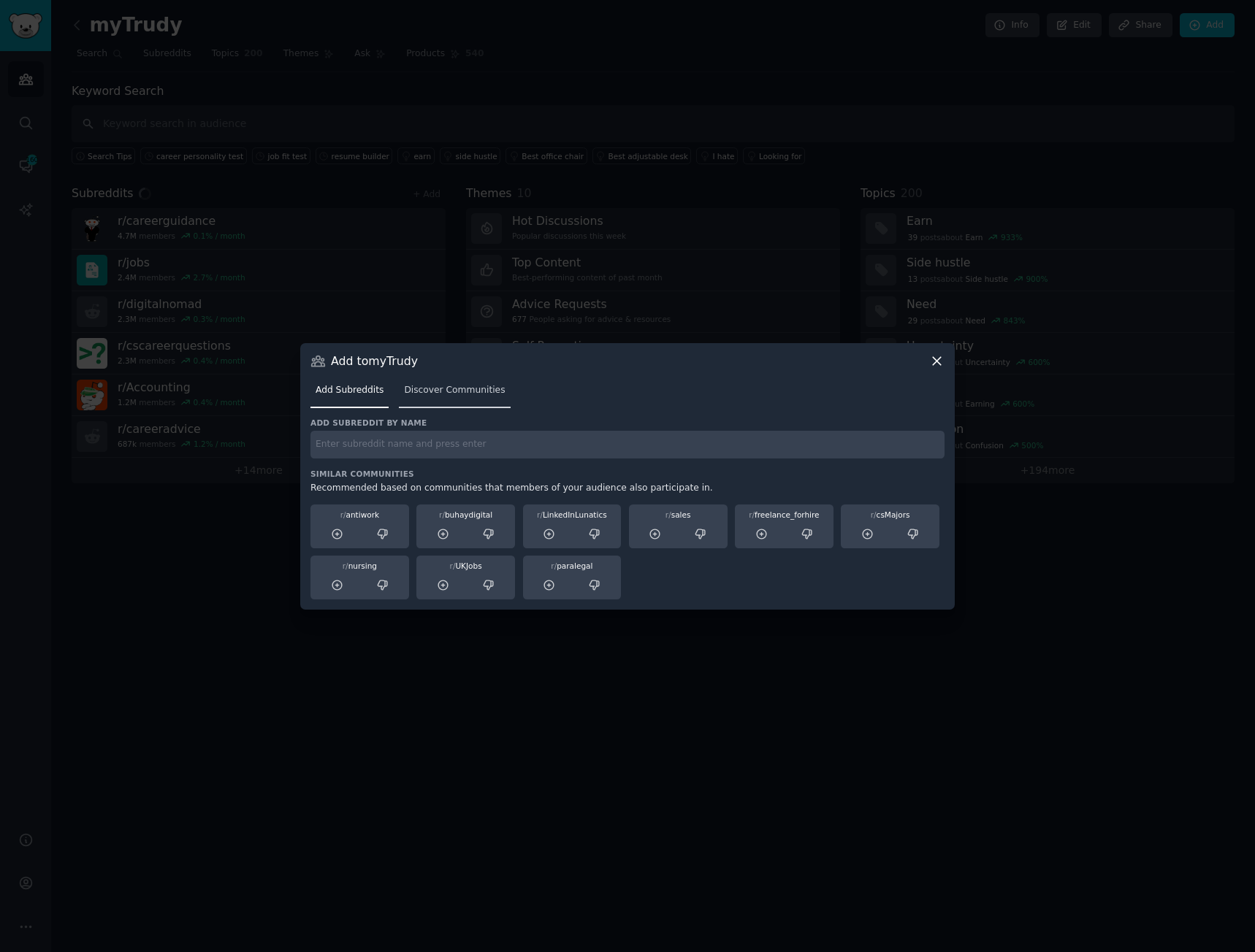
click at [463, 392] on span "Discover Communities" at bounding box center [454, 390] width 101 height 14
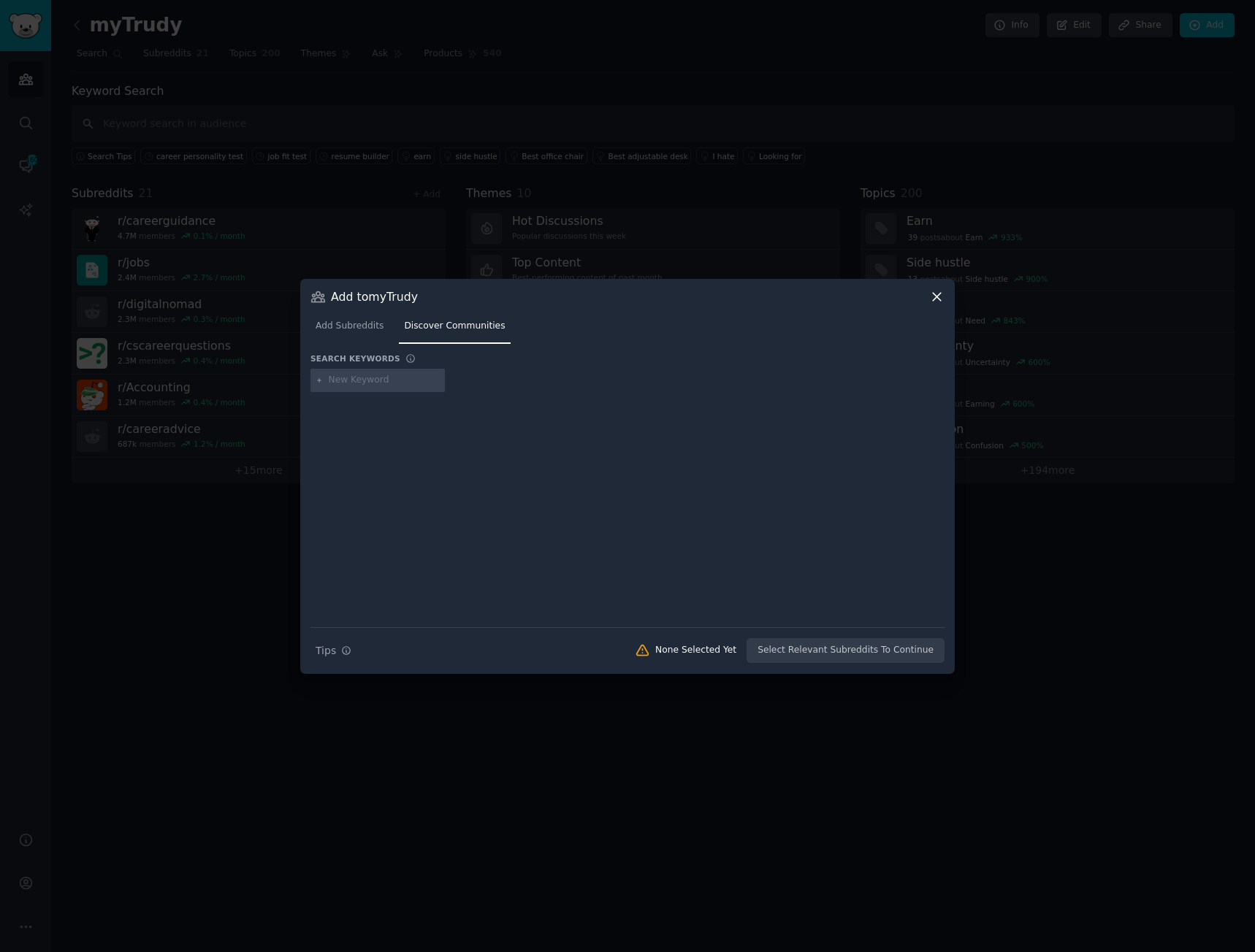
click at [374, 374] on input "text" at bounding box center [385, 381] width 111 height 14
type input "hiring"
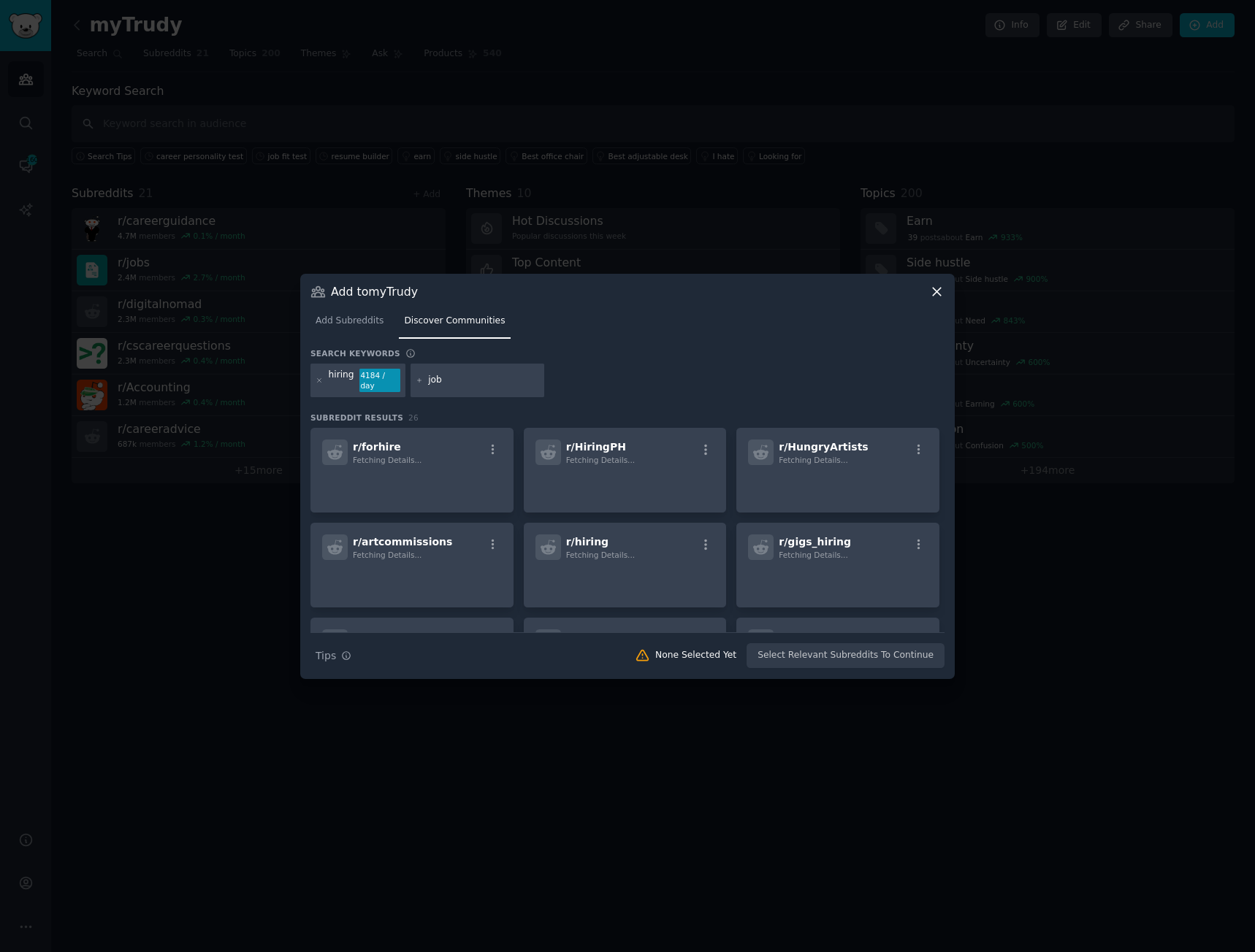
type input "jobs"
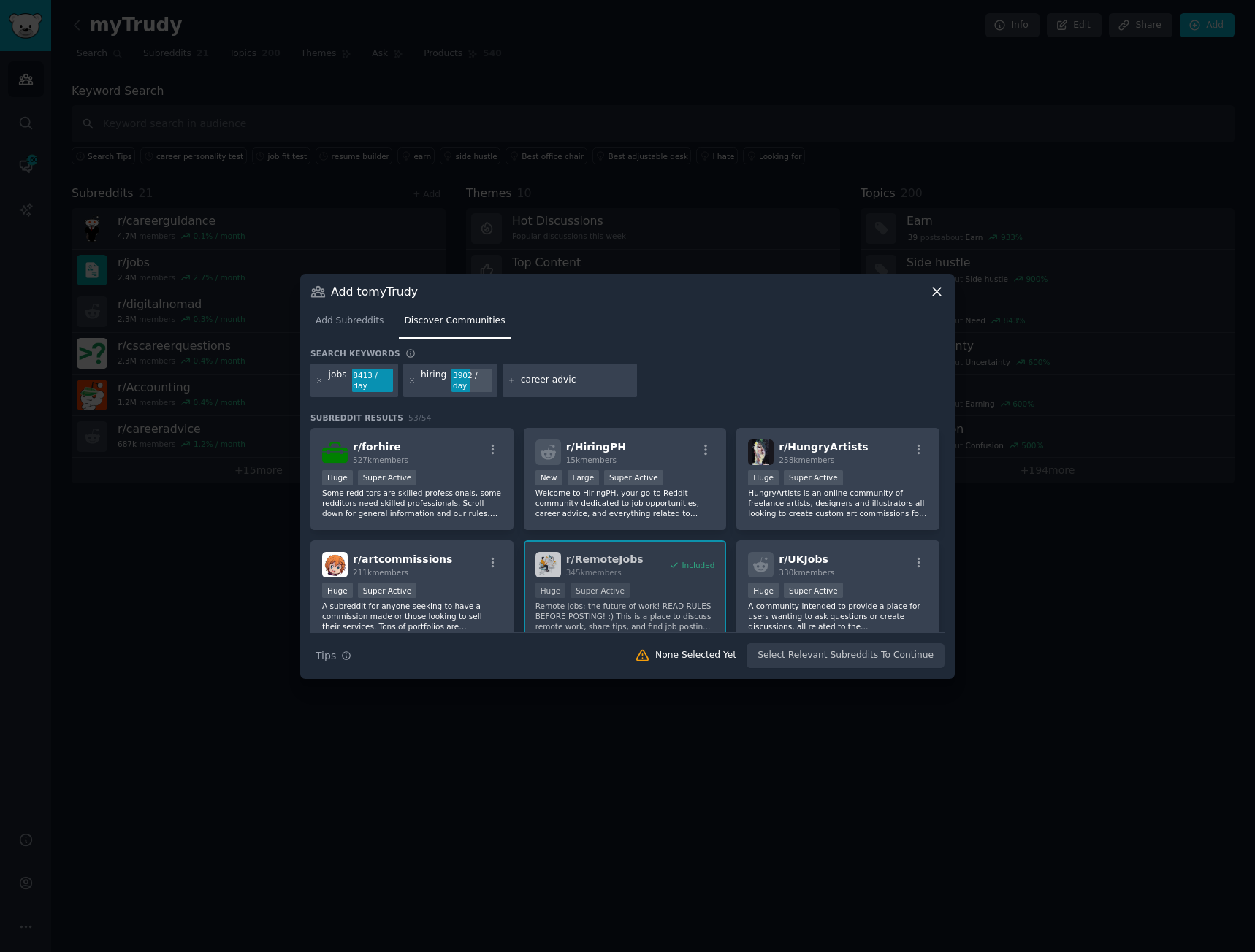
type input "career advice"
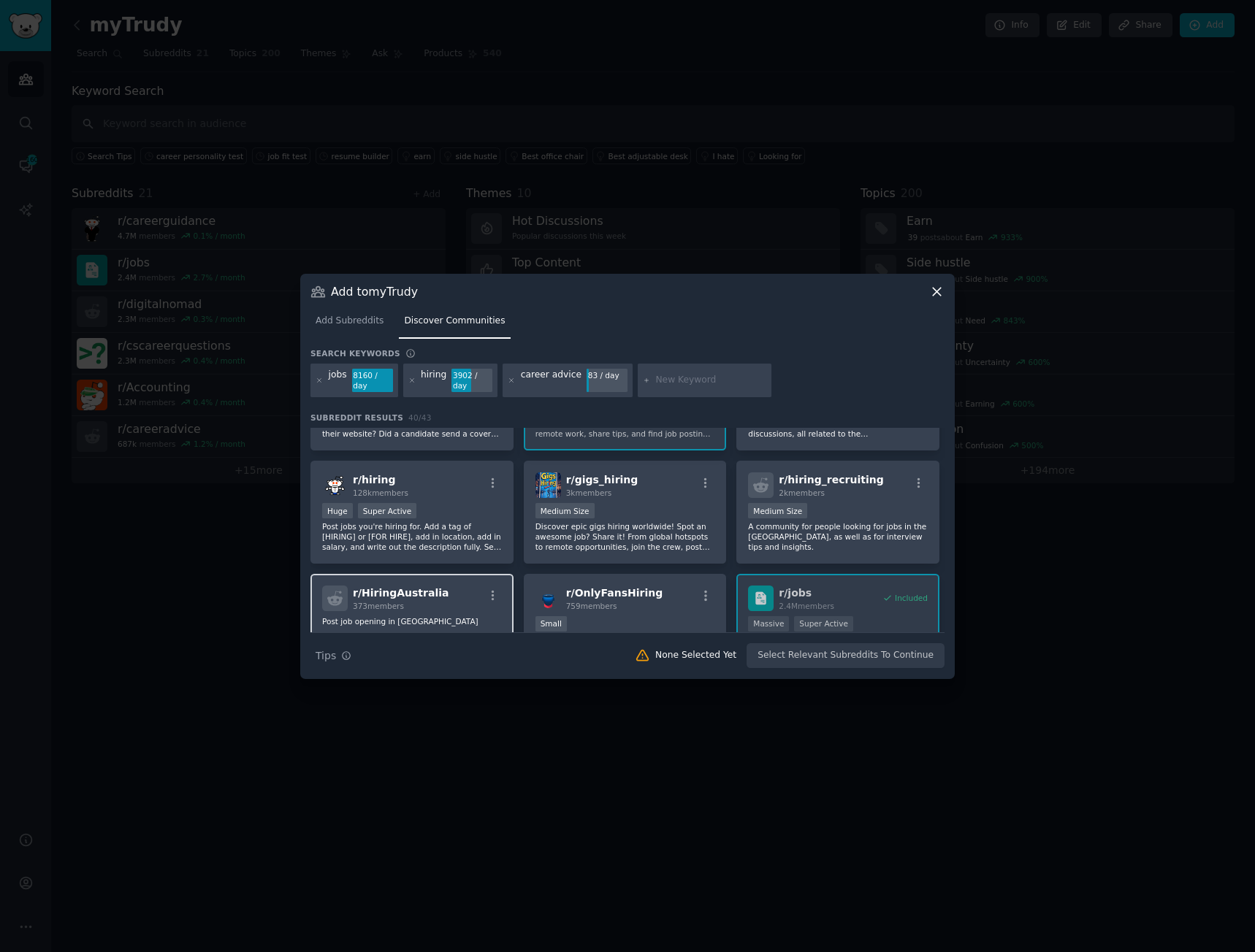
scroll to position [292, 0]
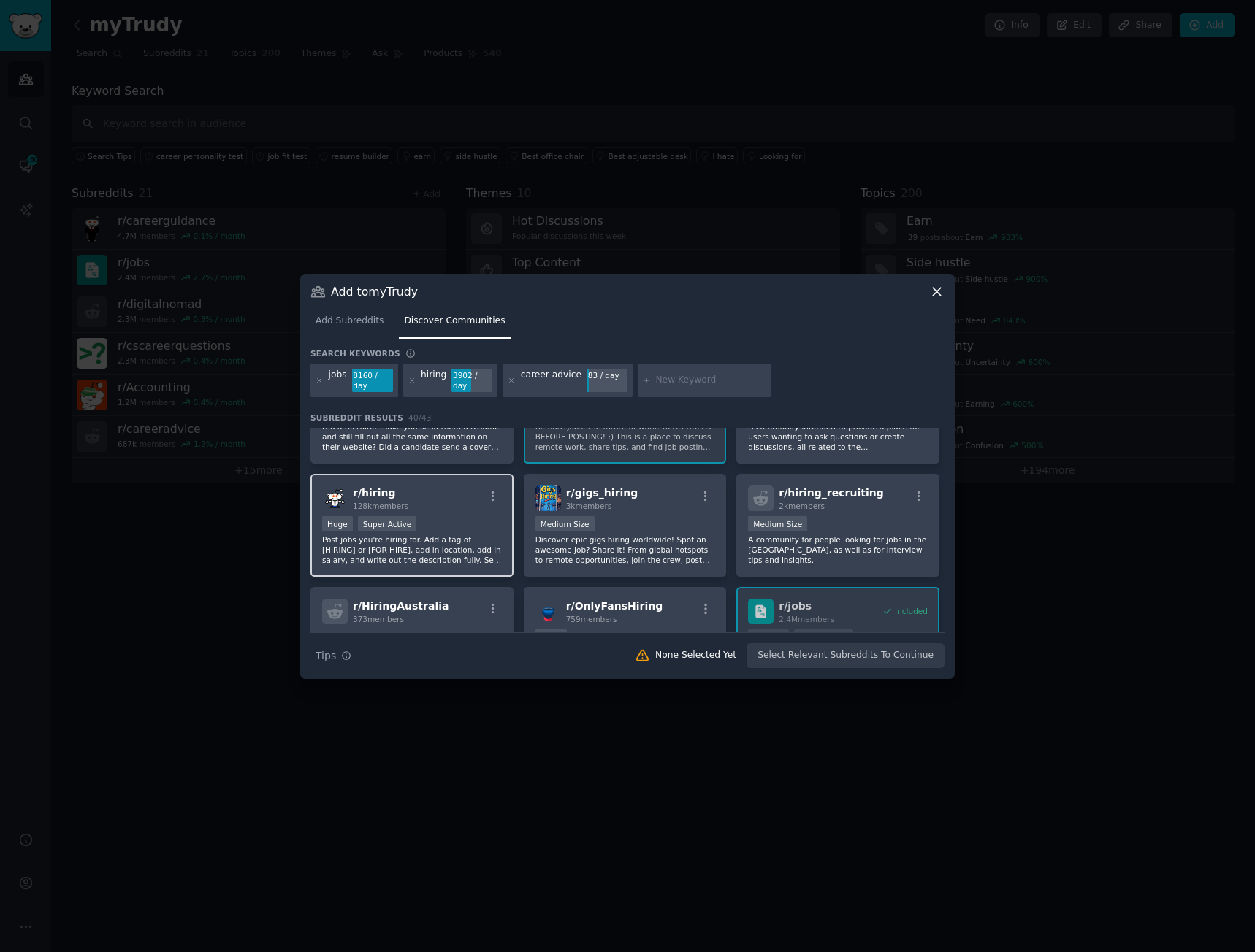
click at [426, 507] on div "r/ hiring 128k members Huge Super Active Post jobs you're hiring for. Add a tag…" at bounding box center [412, 525] width 203 height 103
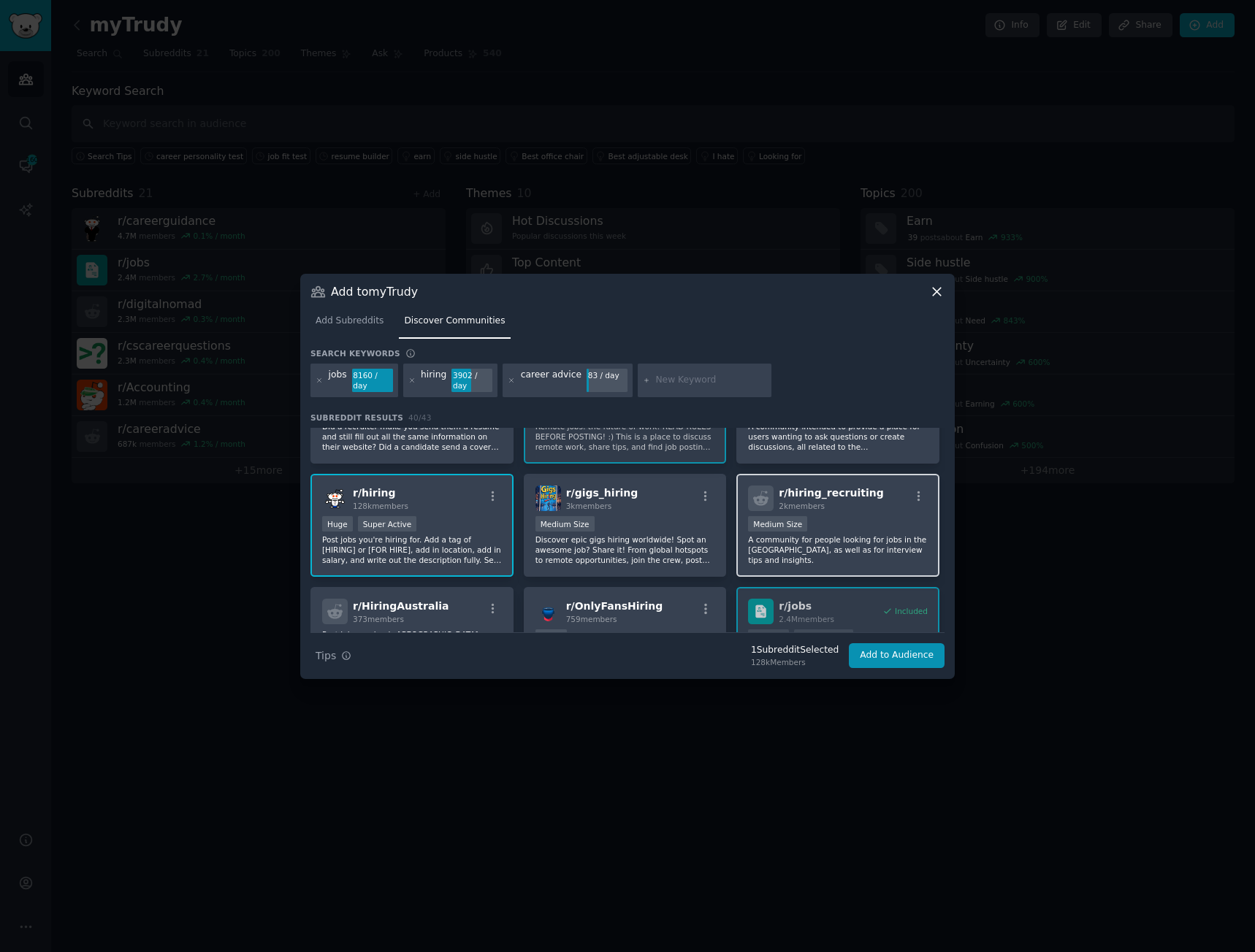
click at [839, 510] on div "r/ hiring_recruiting 2k members 1000 - 10,000 members Medium Size A community f…" at bounding box center [837, 525] width 203 height 103
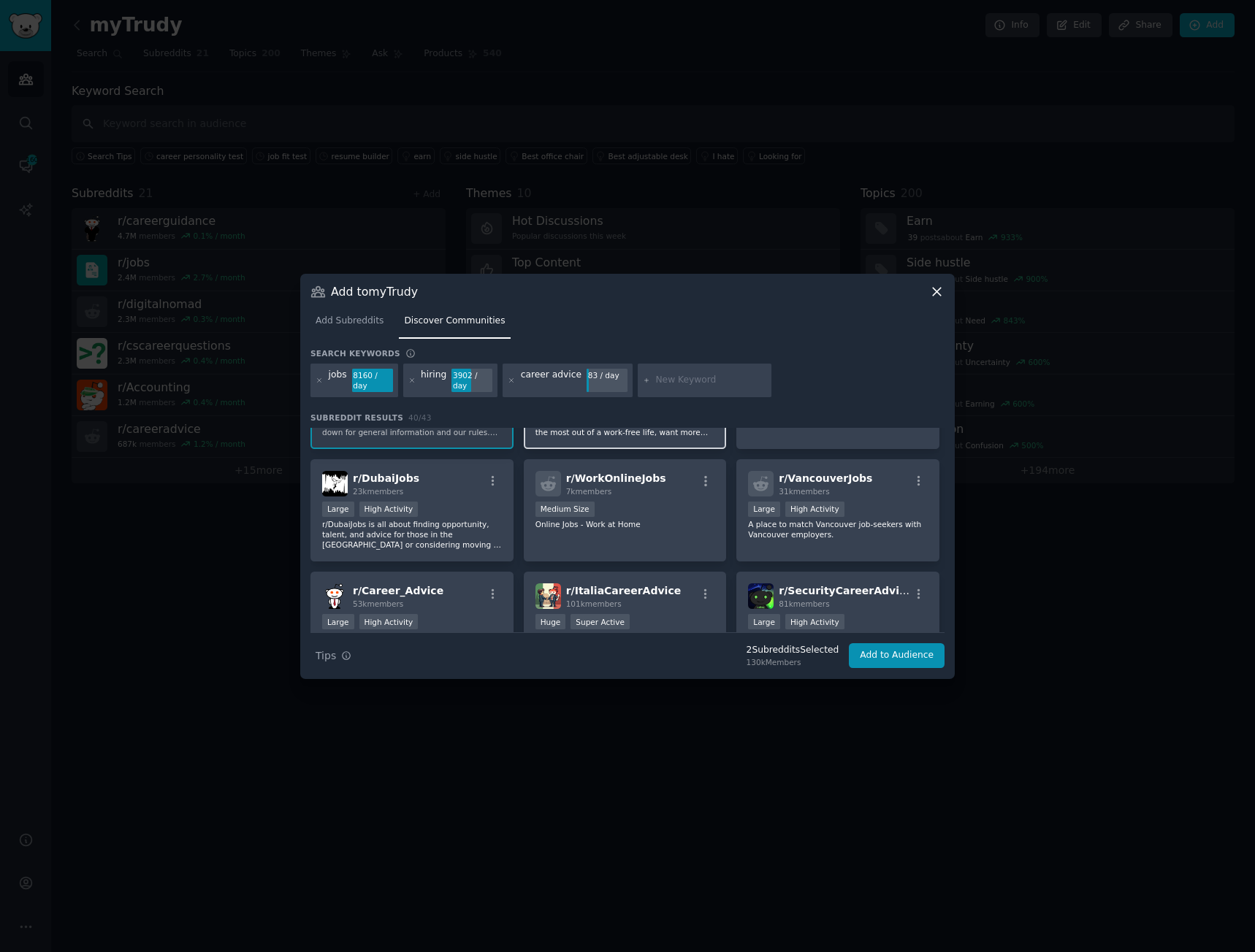
scroll to position [657, 0]
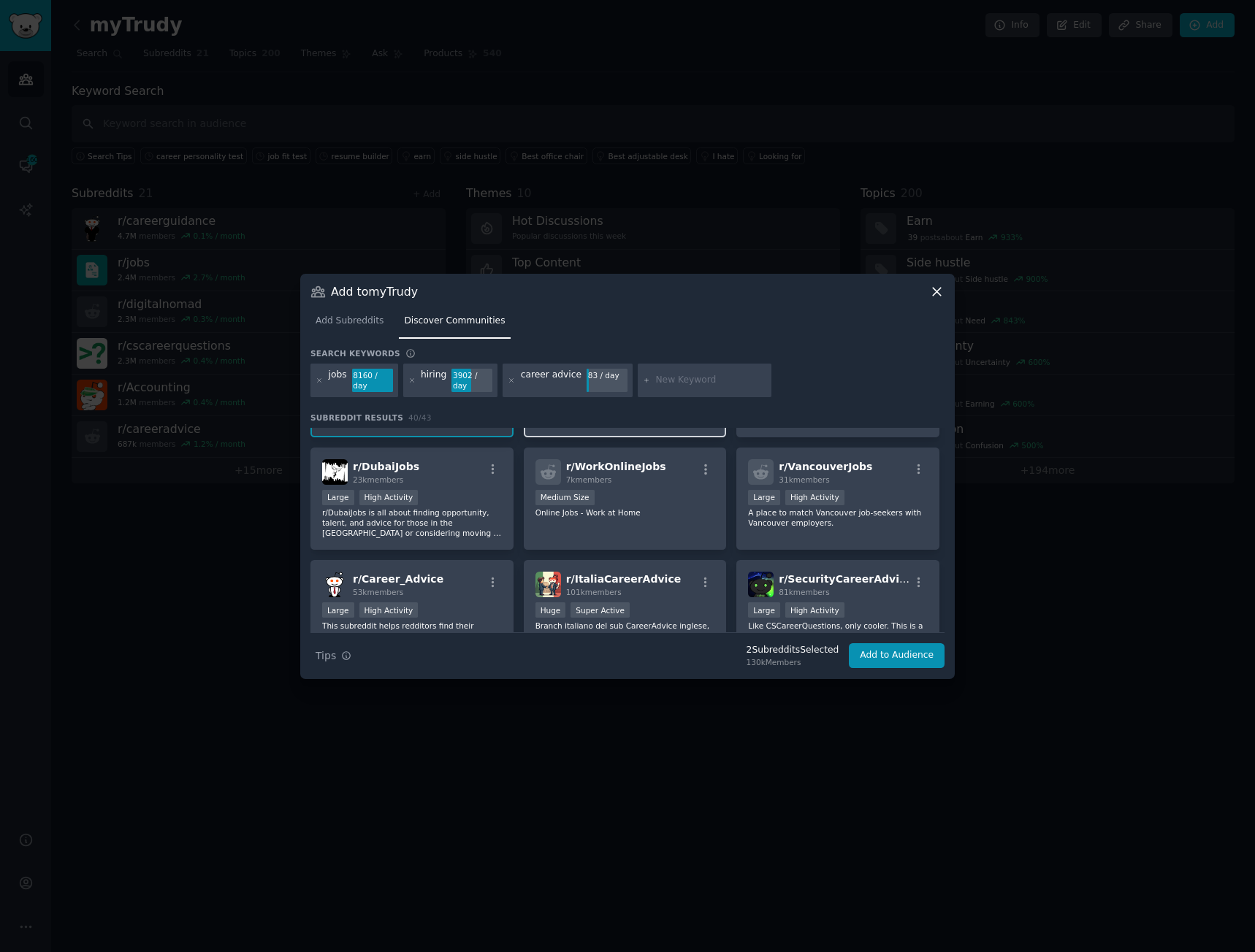
click at [647, 525] on div "r/ WorkOnlineJobs 7k members Medium Size Online Jobs - Work at Home" at bounding box center [625, 499] width 203 height 103
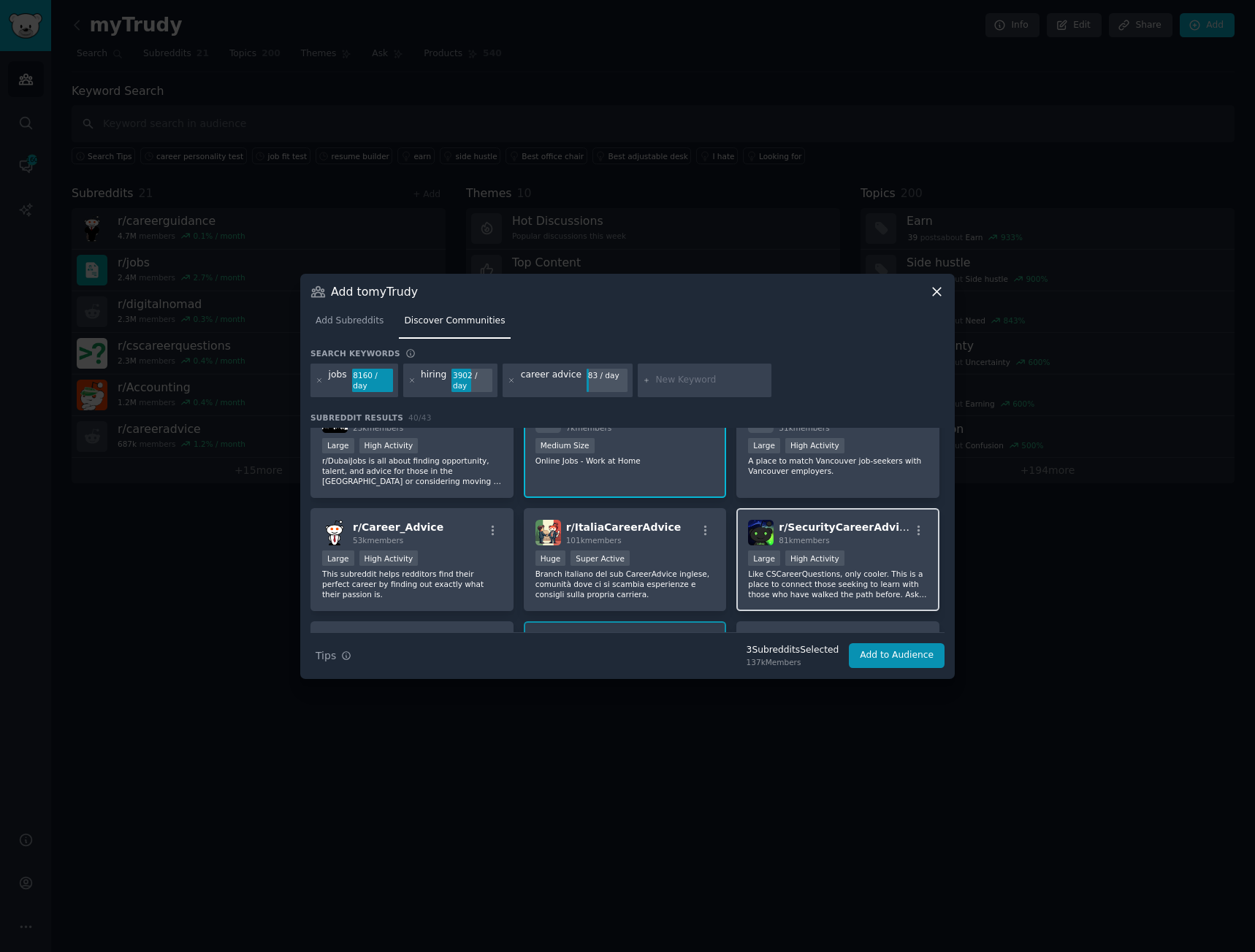
scroll to position [803, 0]
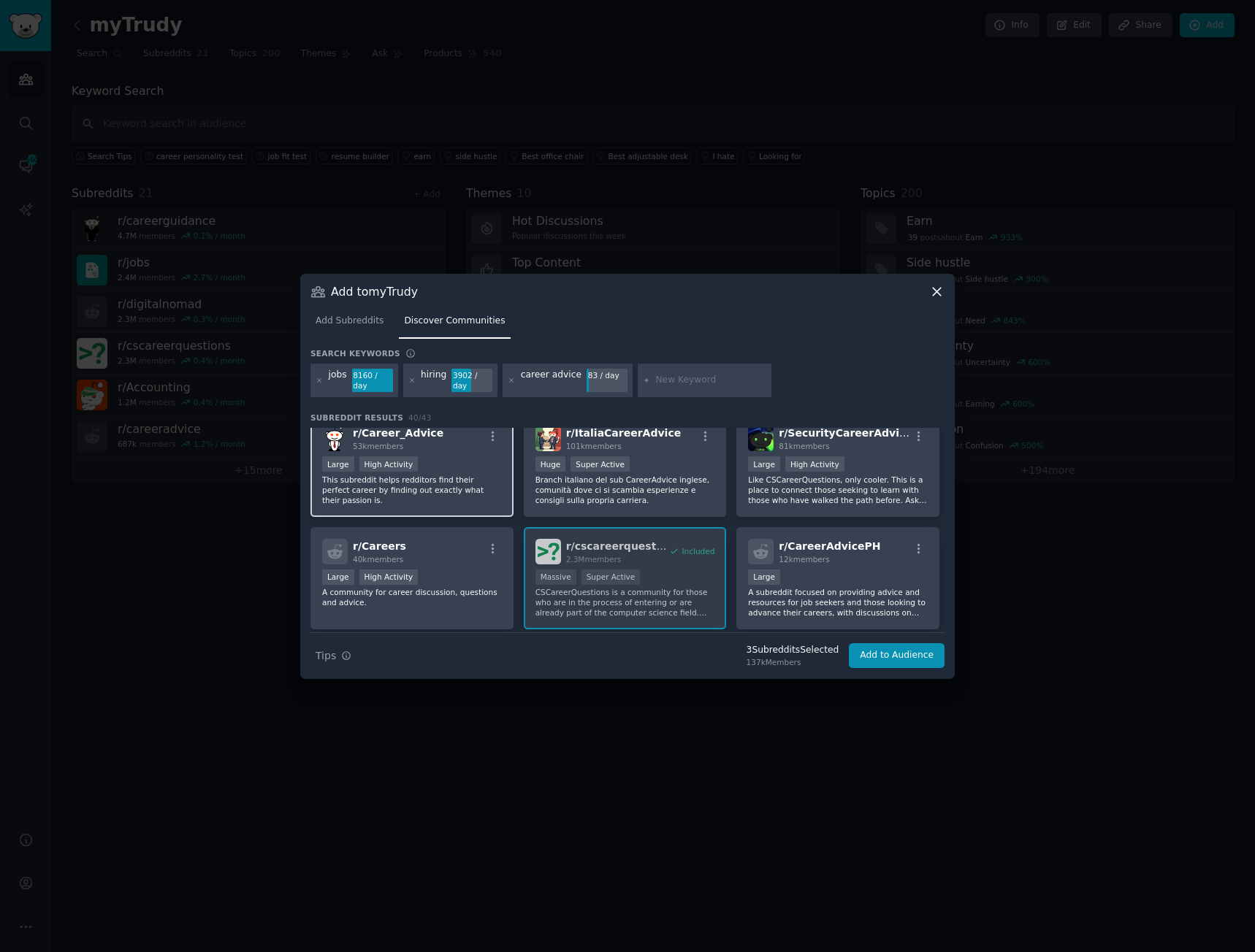
click at [433, 474] on p "This subreddit helps redditors find their perfect career by finding out exactly…" at bounding box center [412, 490] width 180 height 31
click at [460, 553] on div "r/ Careers 40k members" at bounding box center [412, 551] width 180 height 25
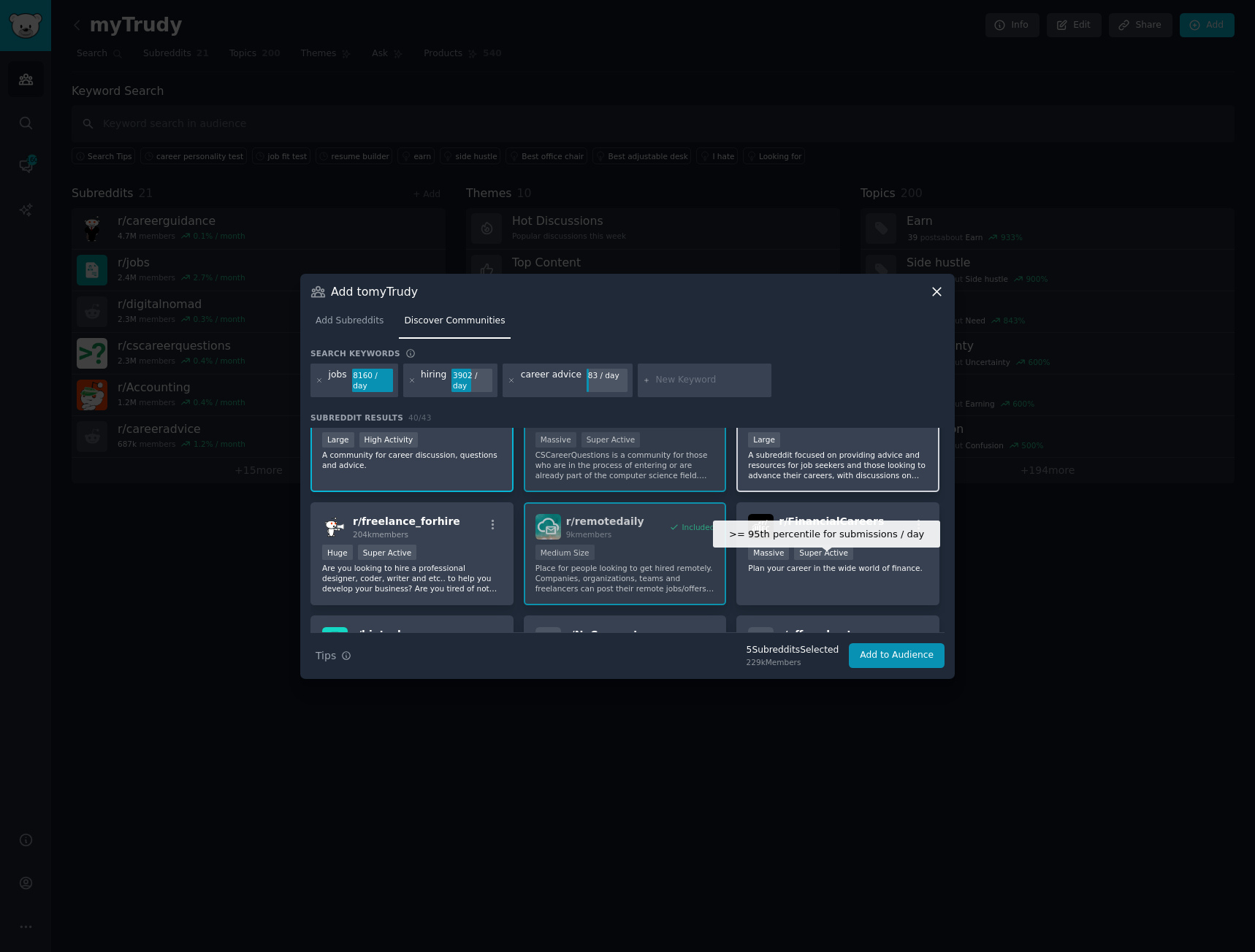
scroll to position [950, 0]
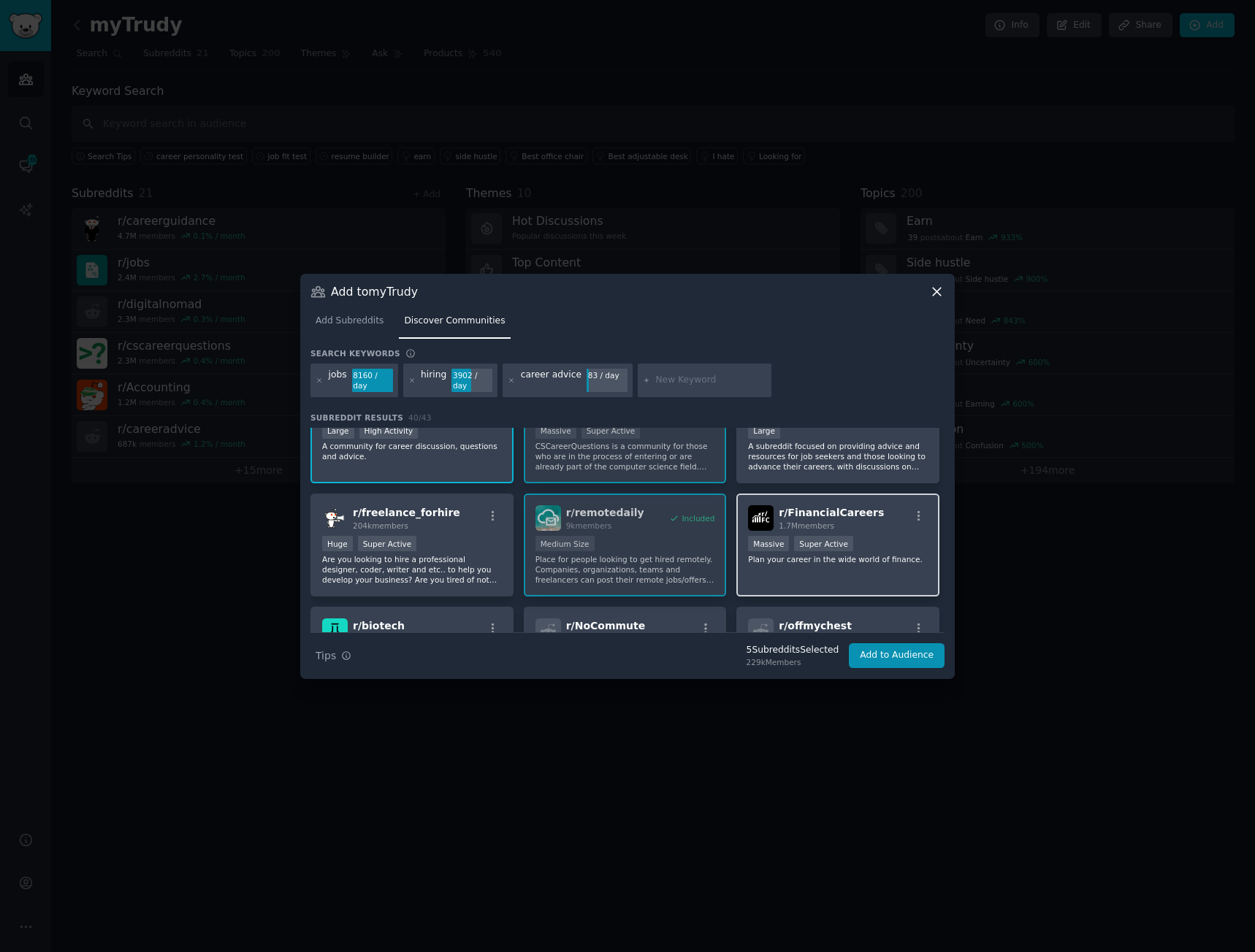
click at [808, 558] on p "Plan your career in the wide world of finance." at bounding box center [838, 559] width 180 height 10
click at [430, 557] on p "Are you looking to hire a professional designer, coder, writer and etc.. to hel…" at bounding box center [412, 570] width 180 height 31
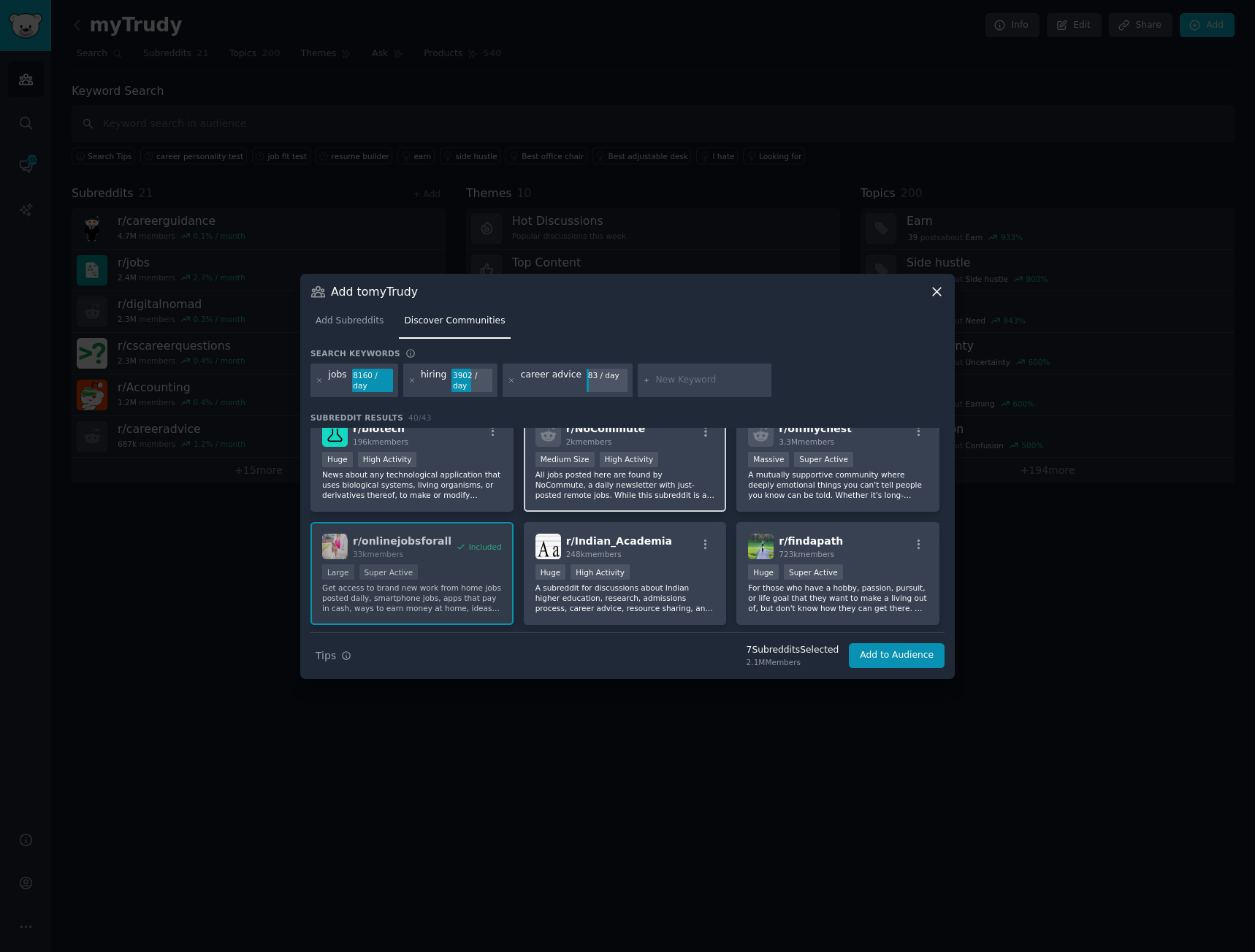
scroll to position [1168, 0]
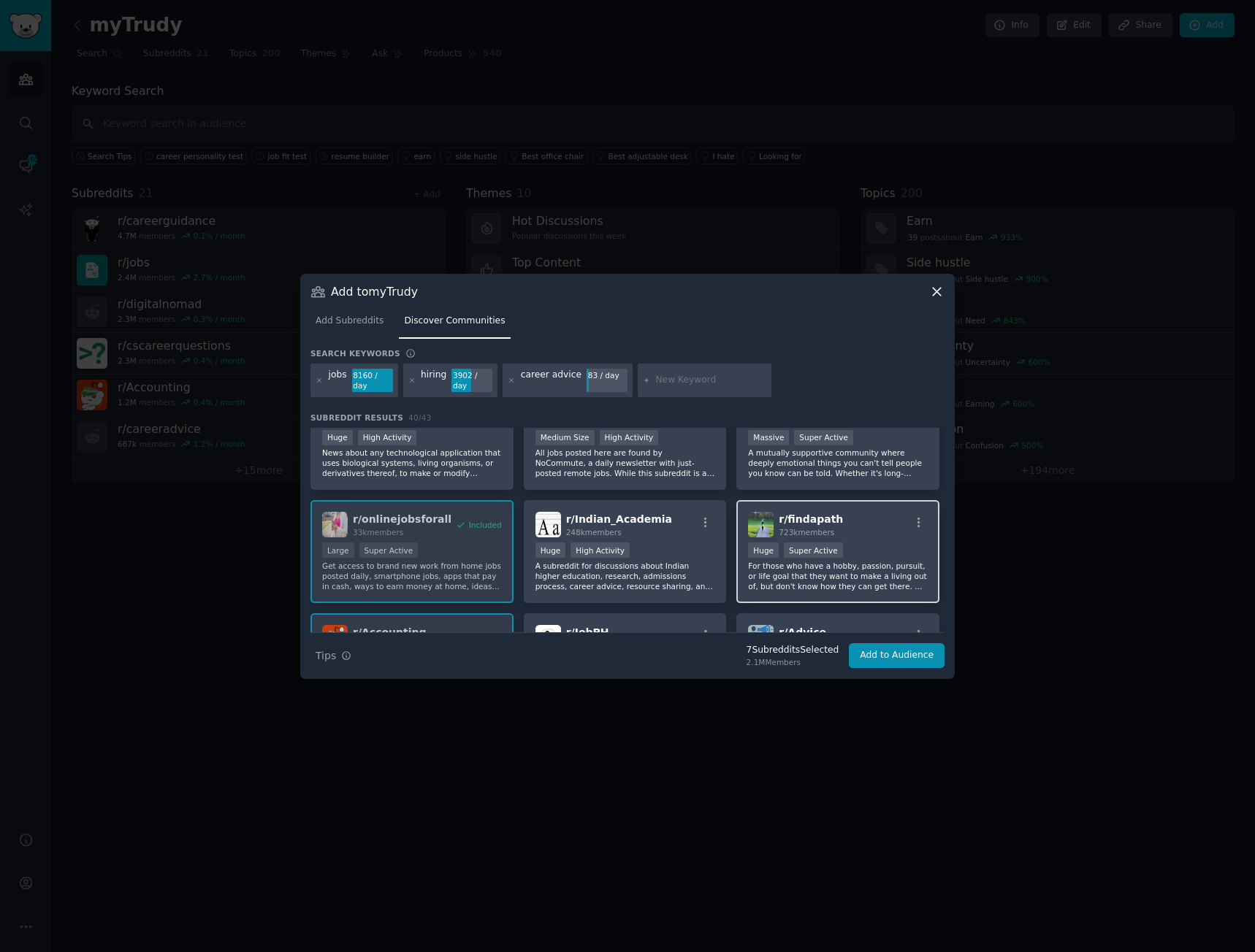
click at [870, 544] on div "Huge Super Active" at bounding box center [838, 551] width 180 height 18
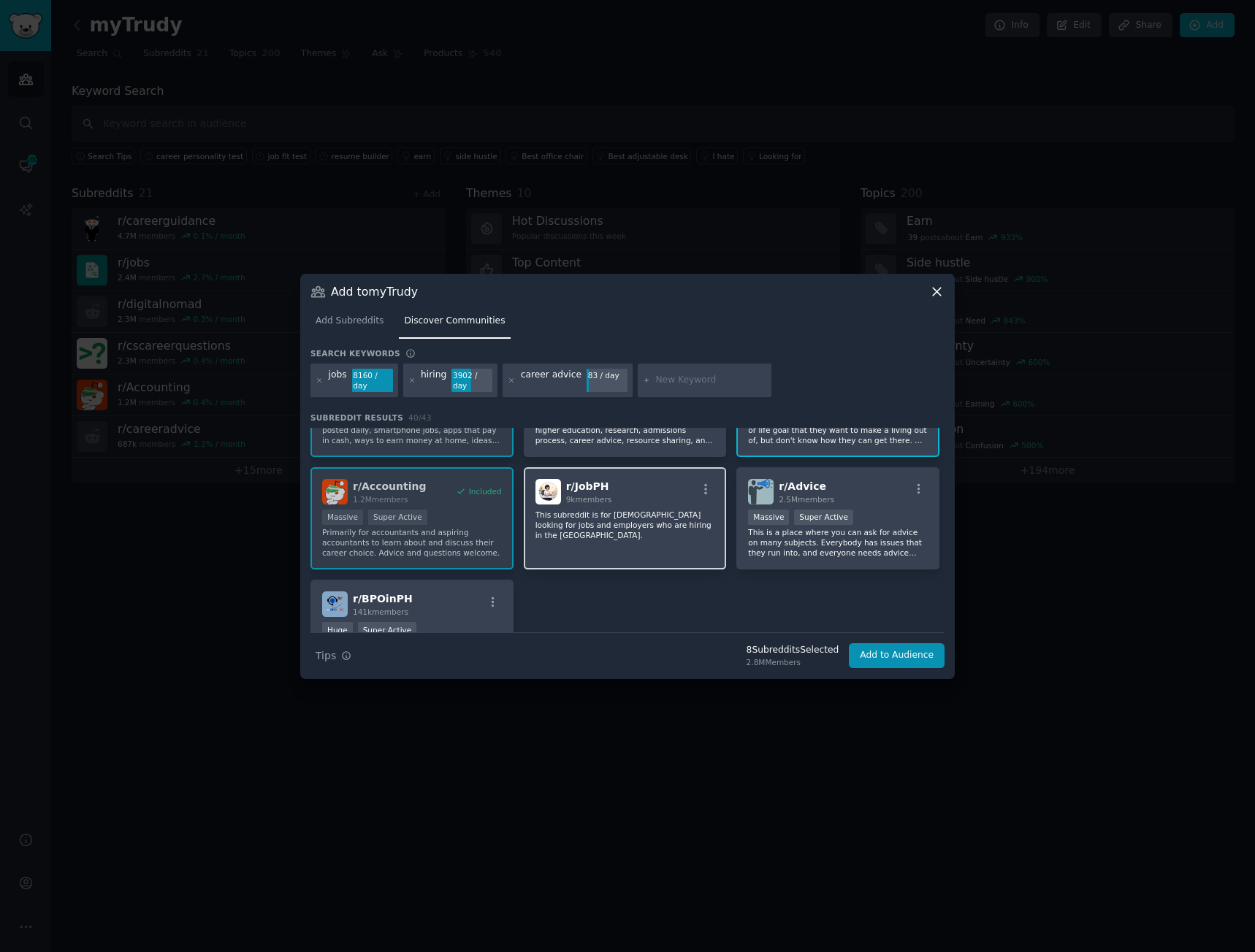
scroll to position [1416, 0]
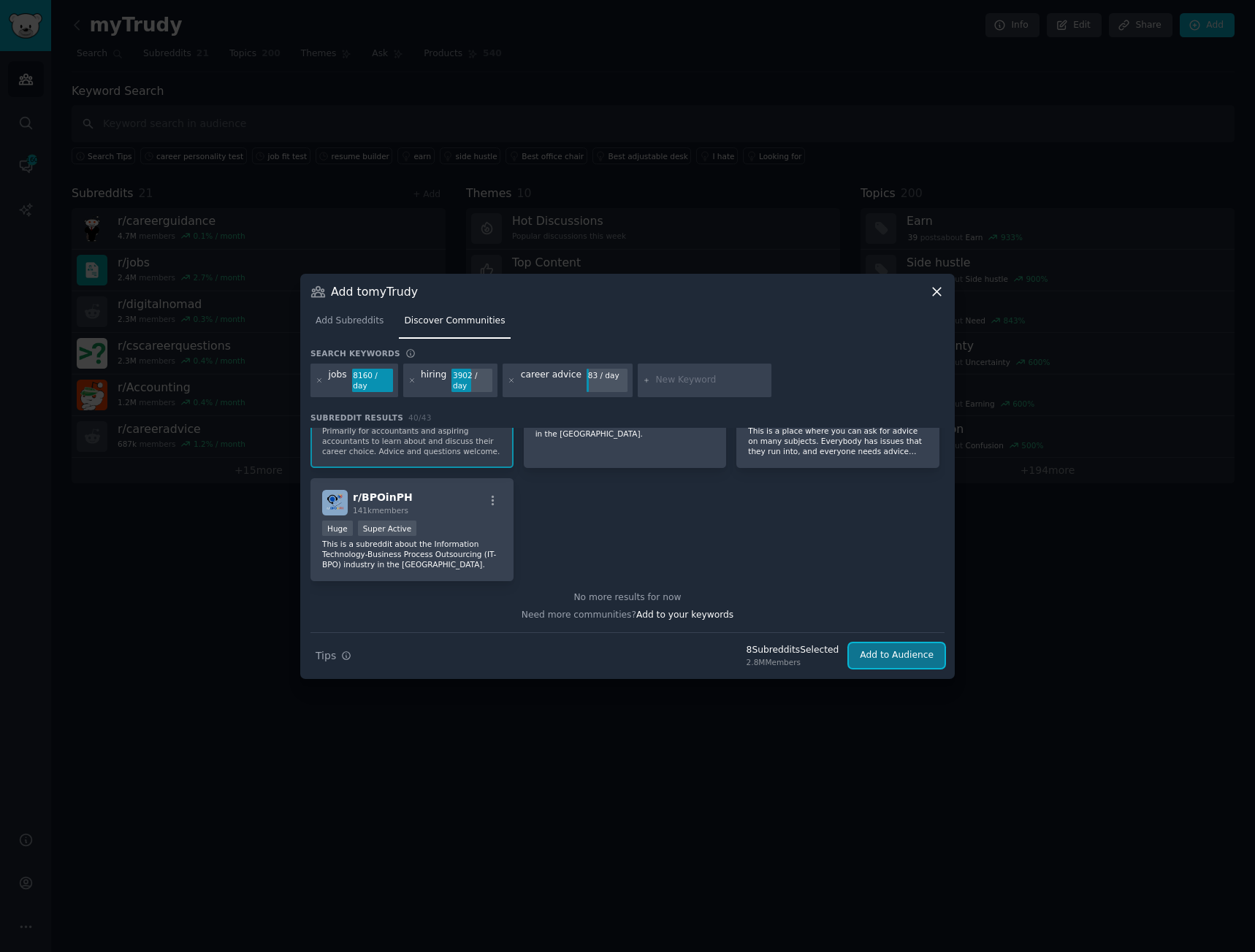
click at [905, 656] on button "Add to Audience" at bounding box center [897, 656] width 95 height 25
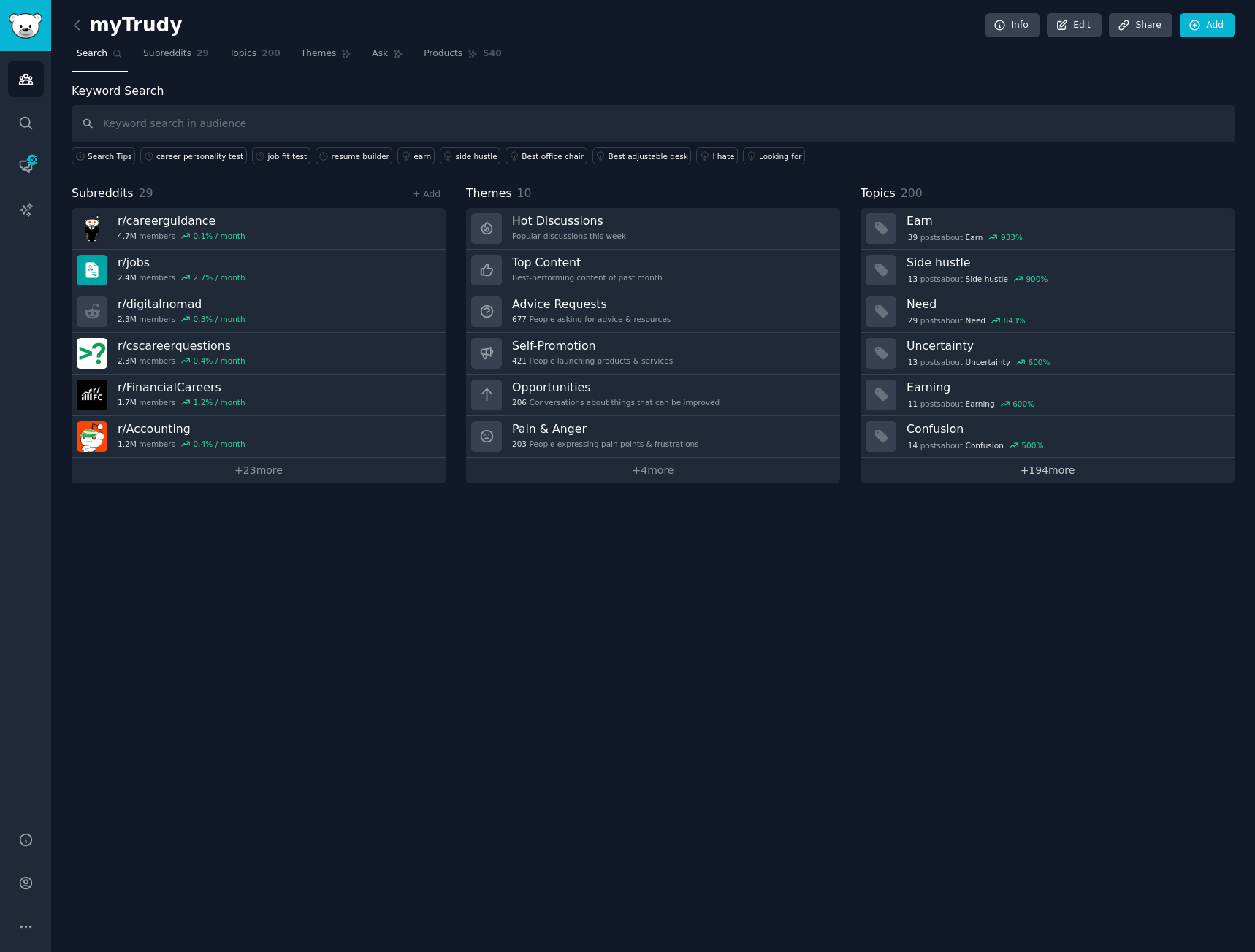
click at [1014, 468] on link "+ 194 more" at bounding box center [1048, 470] width 374 height 25
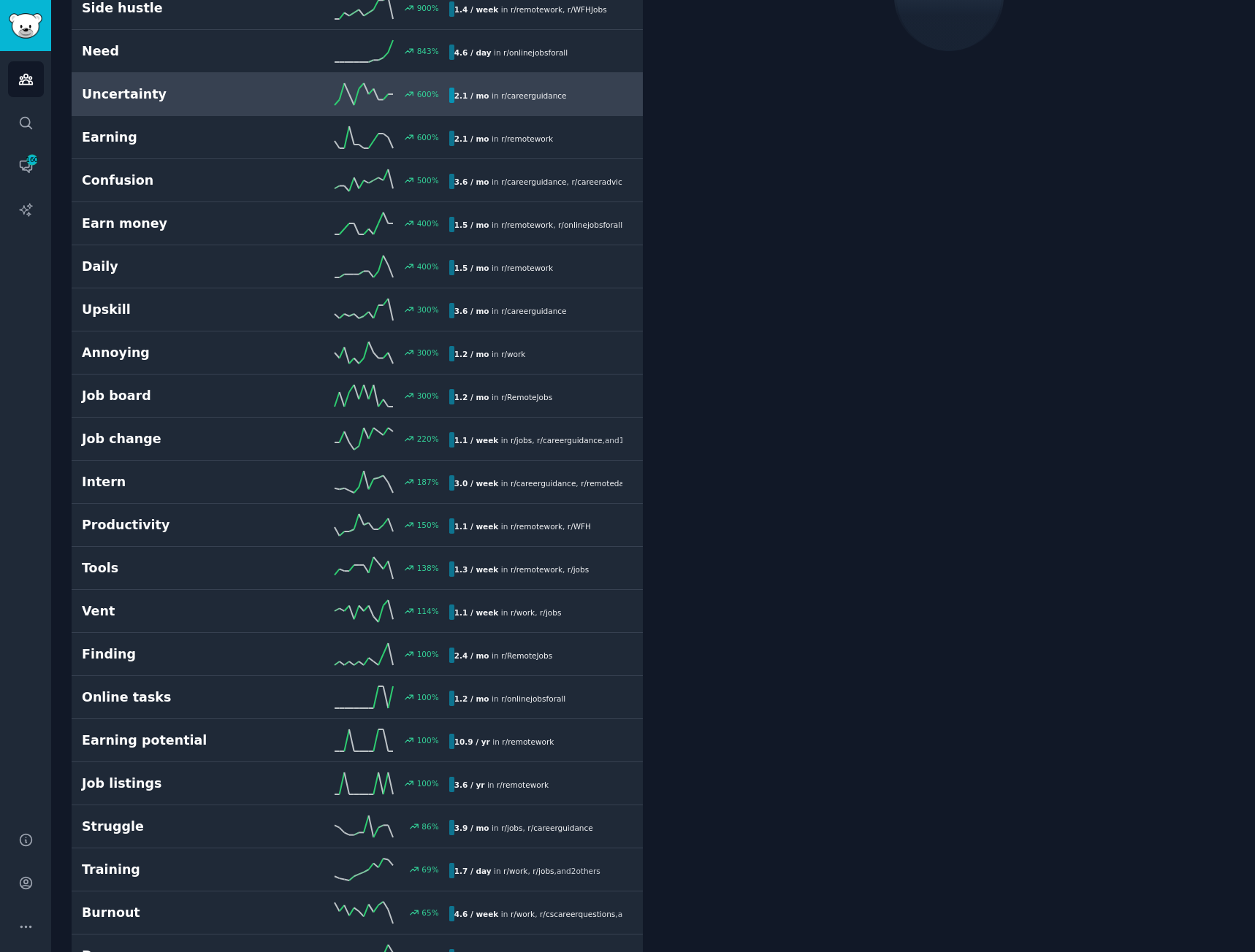
scroll to position [219, 0]
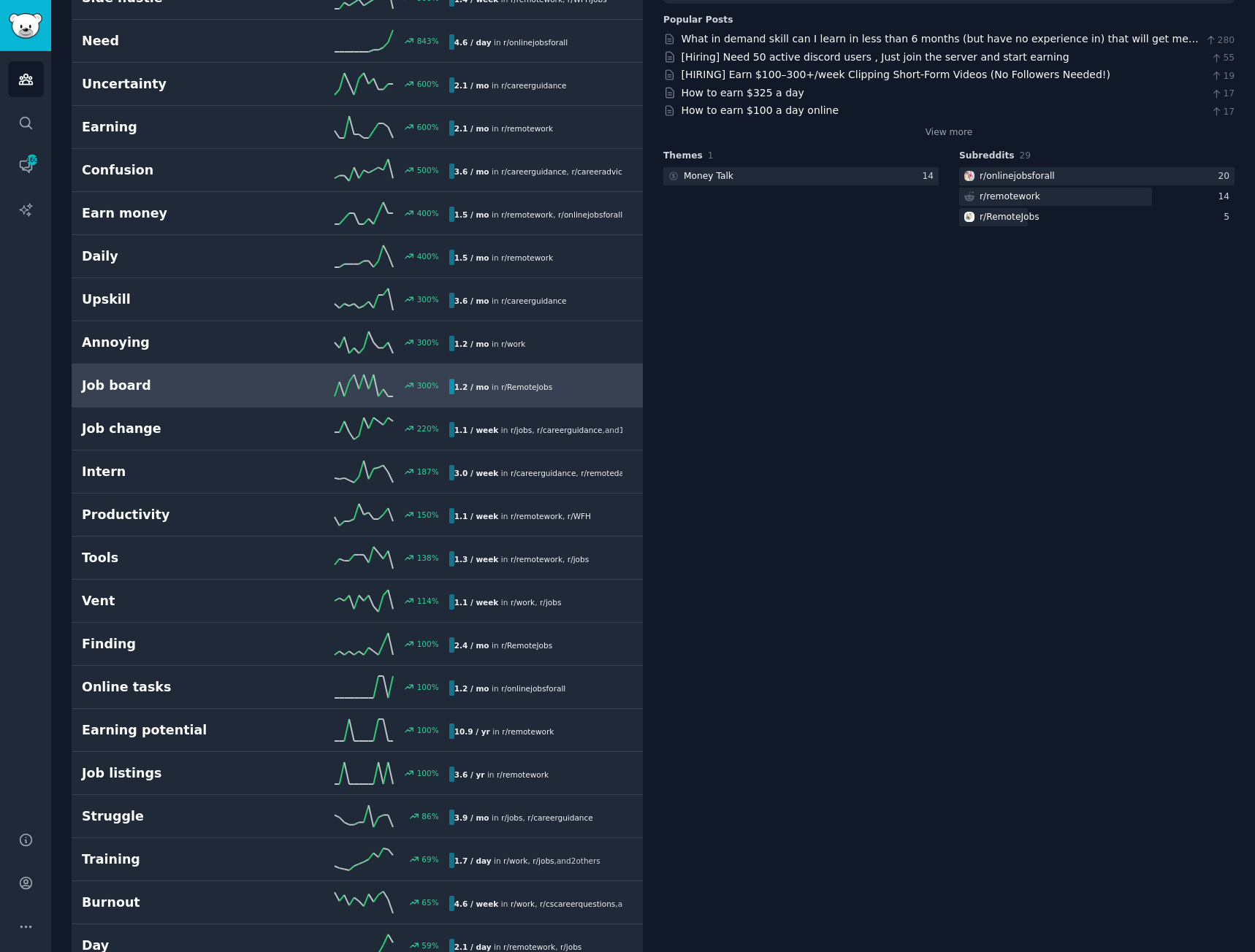
click at [194, 370] on link "Job board 300 % 1.2 / mo in r/ RemoteJobs" at bounding box center [357, 386] width 571 height 43
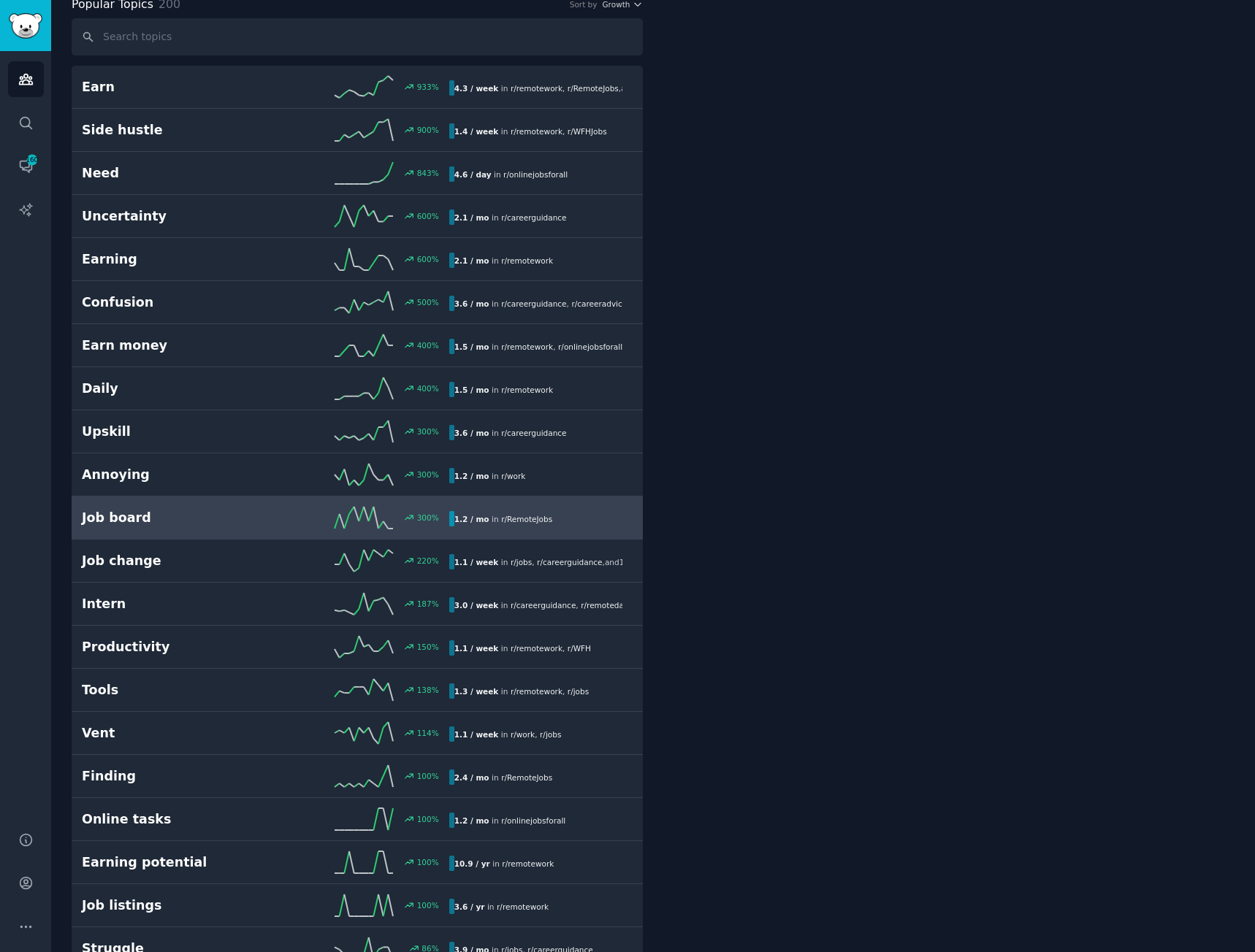
scroll to position [83, 0]
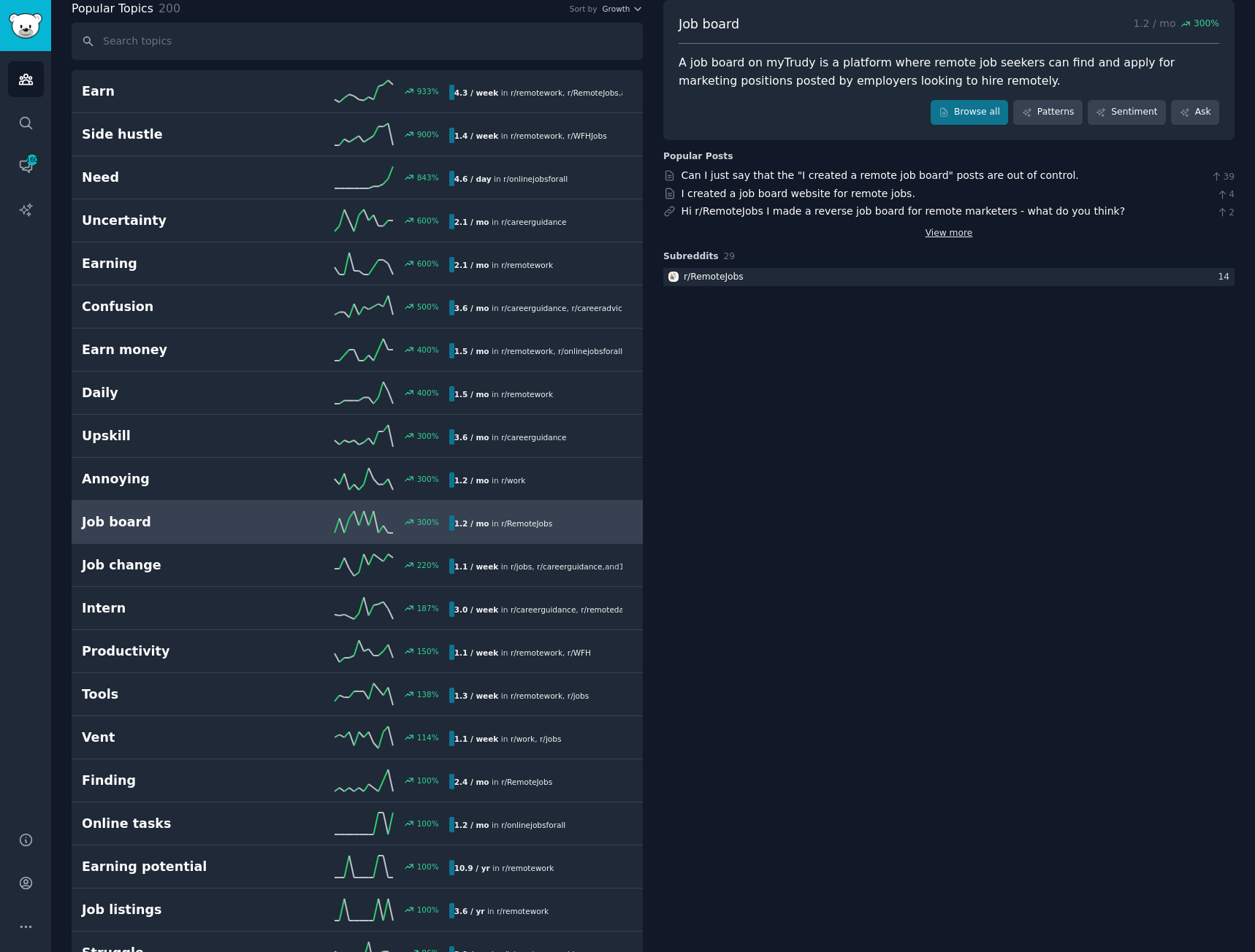
click at [946, 232] on link "View more" at bounding box center [949, 234] width 48 height 14
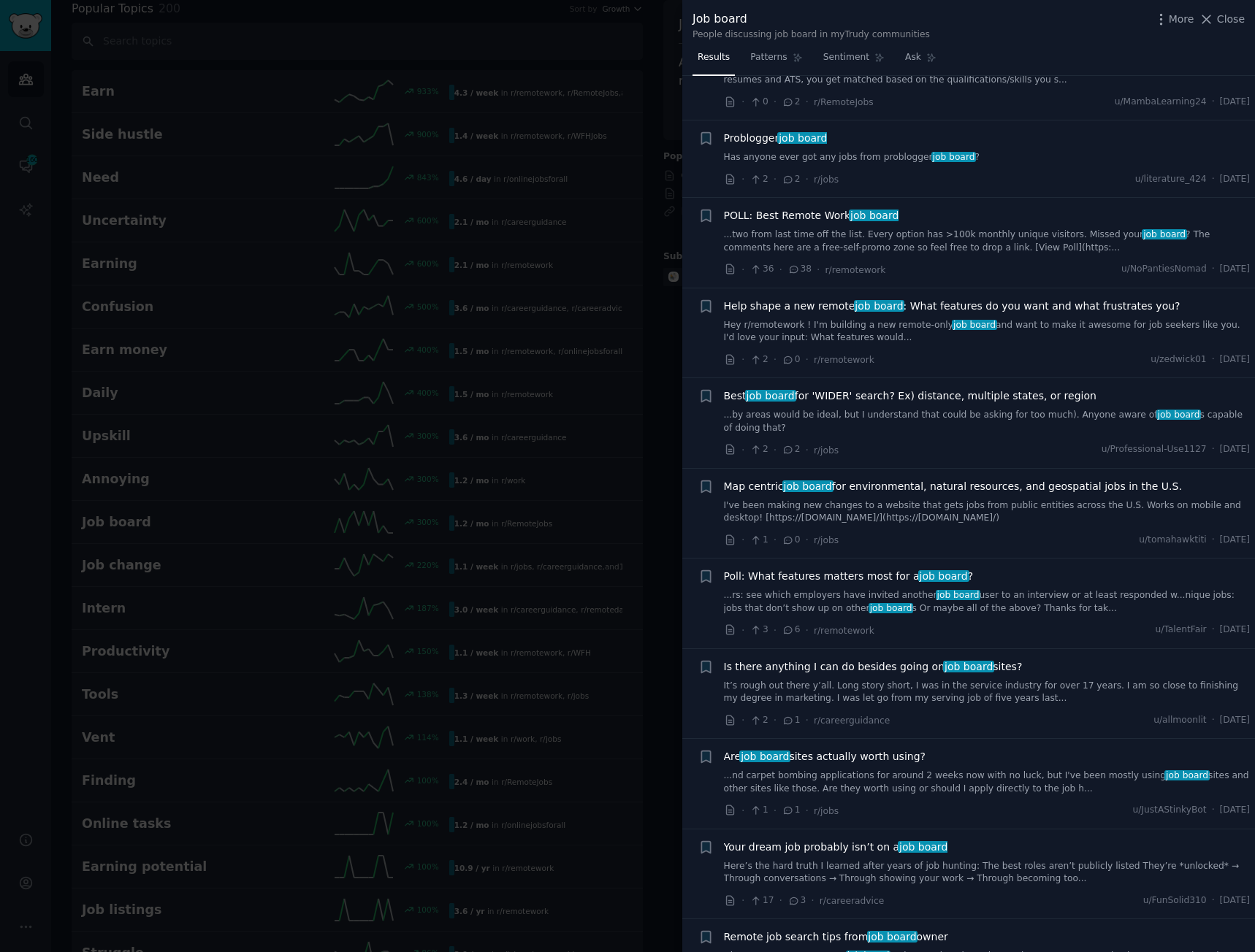
scroll to position [1241, 0]
